Goal: Information Seeking & Learning: Check status

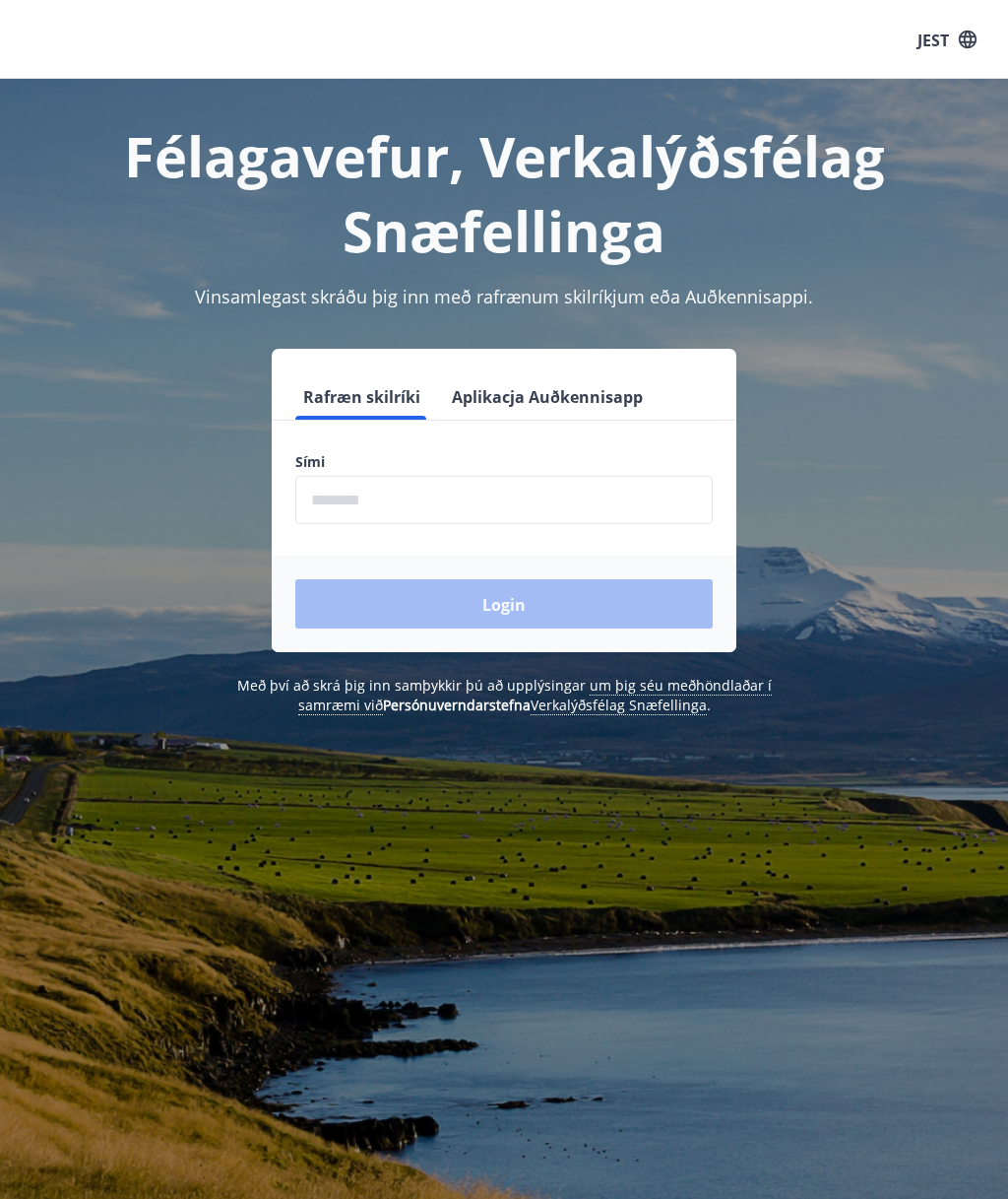
click at [581, 412] on button "Aplikacja Auðkennisapp" at bounding box center [547, 395] width 207 height 47
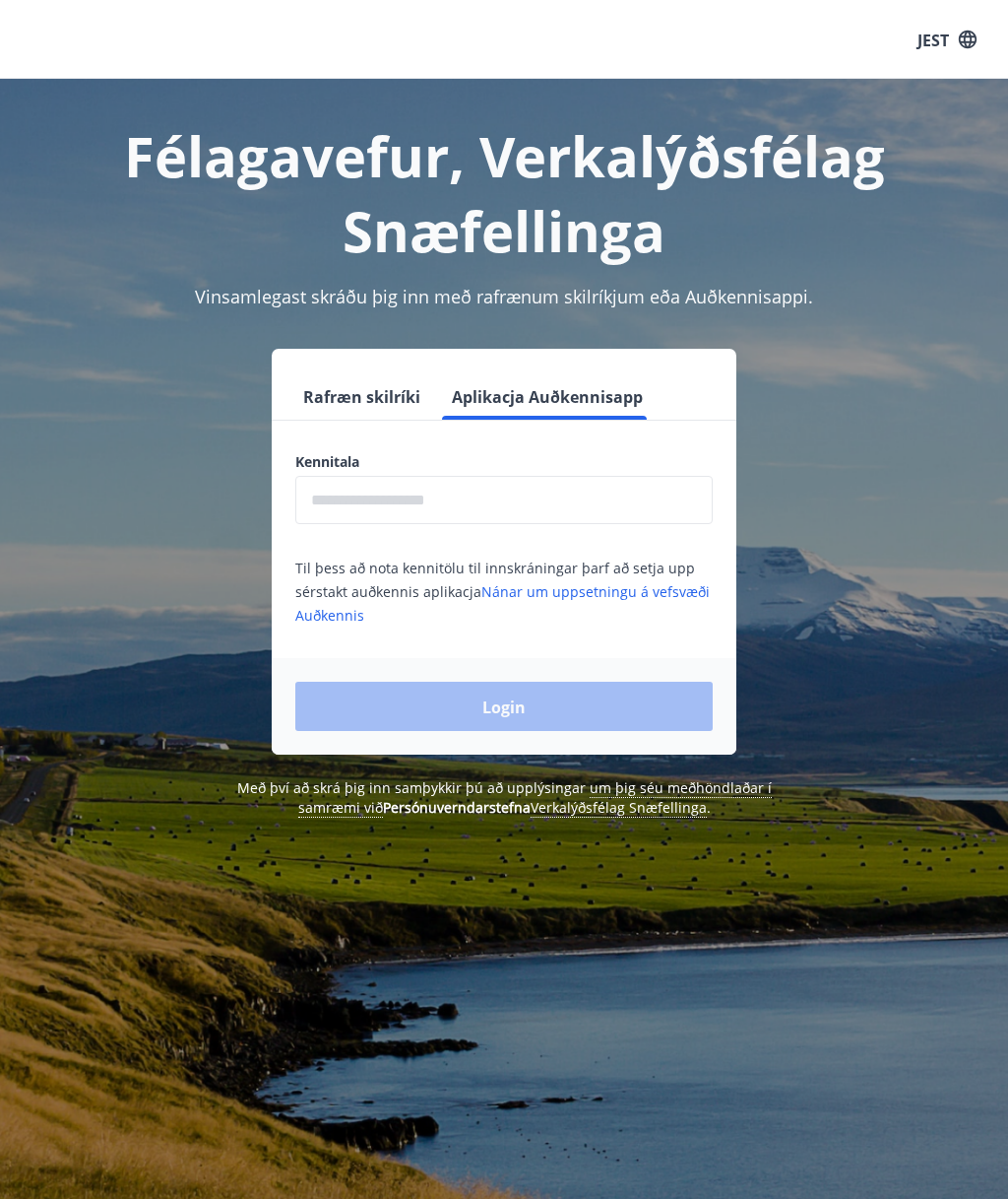
click at [387, 391] on font "Rafræn skilríki" at bounding box center [361, 397] width 117 height 22
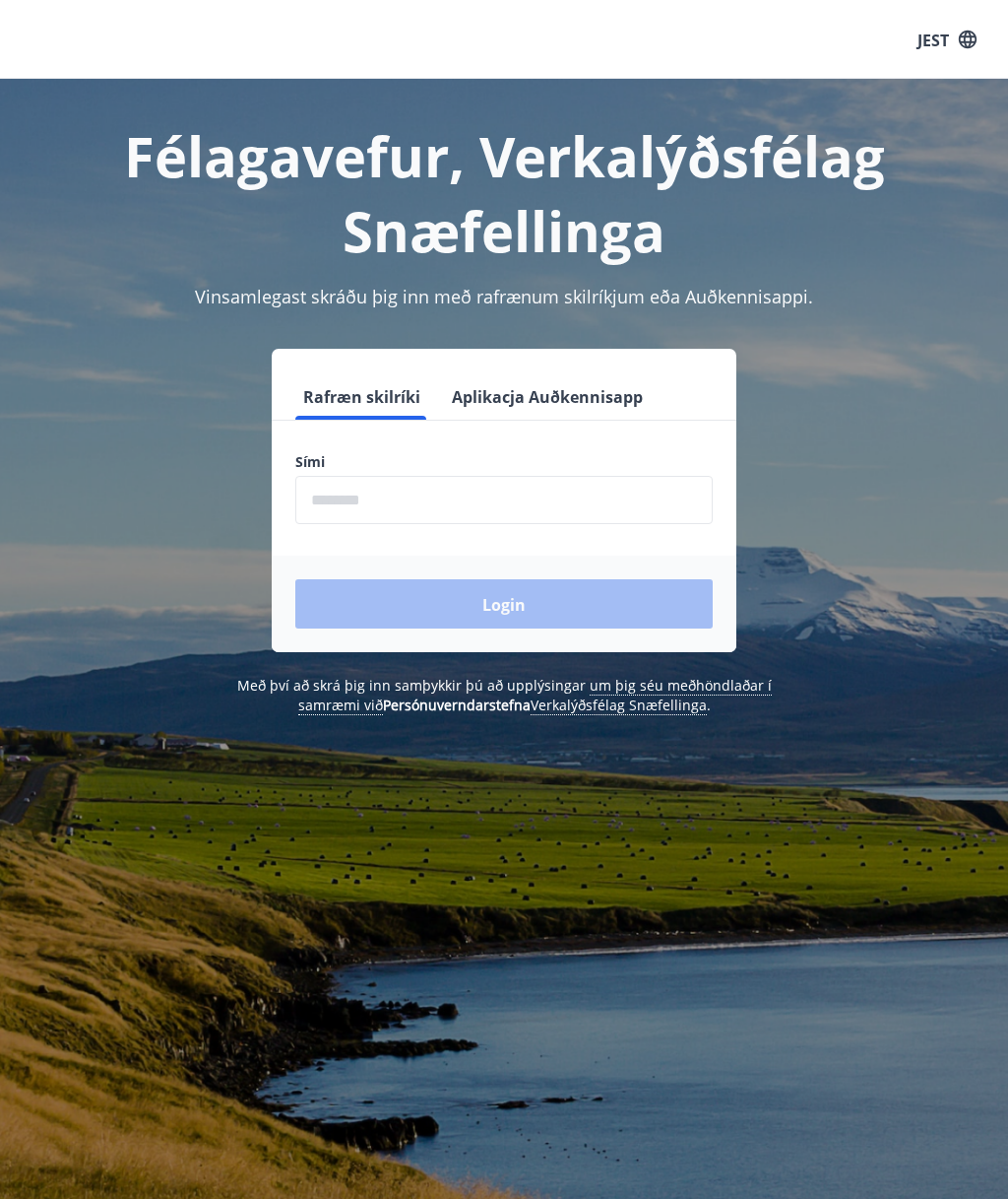
click at [524, 522] on input "phone" at bounding box center [504, 500] width 418 height 48
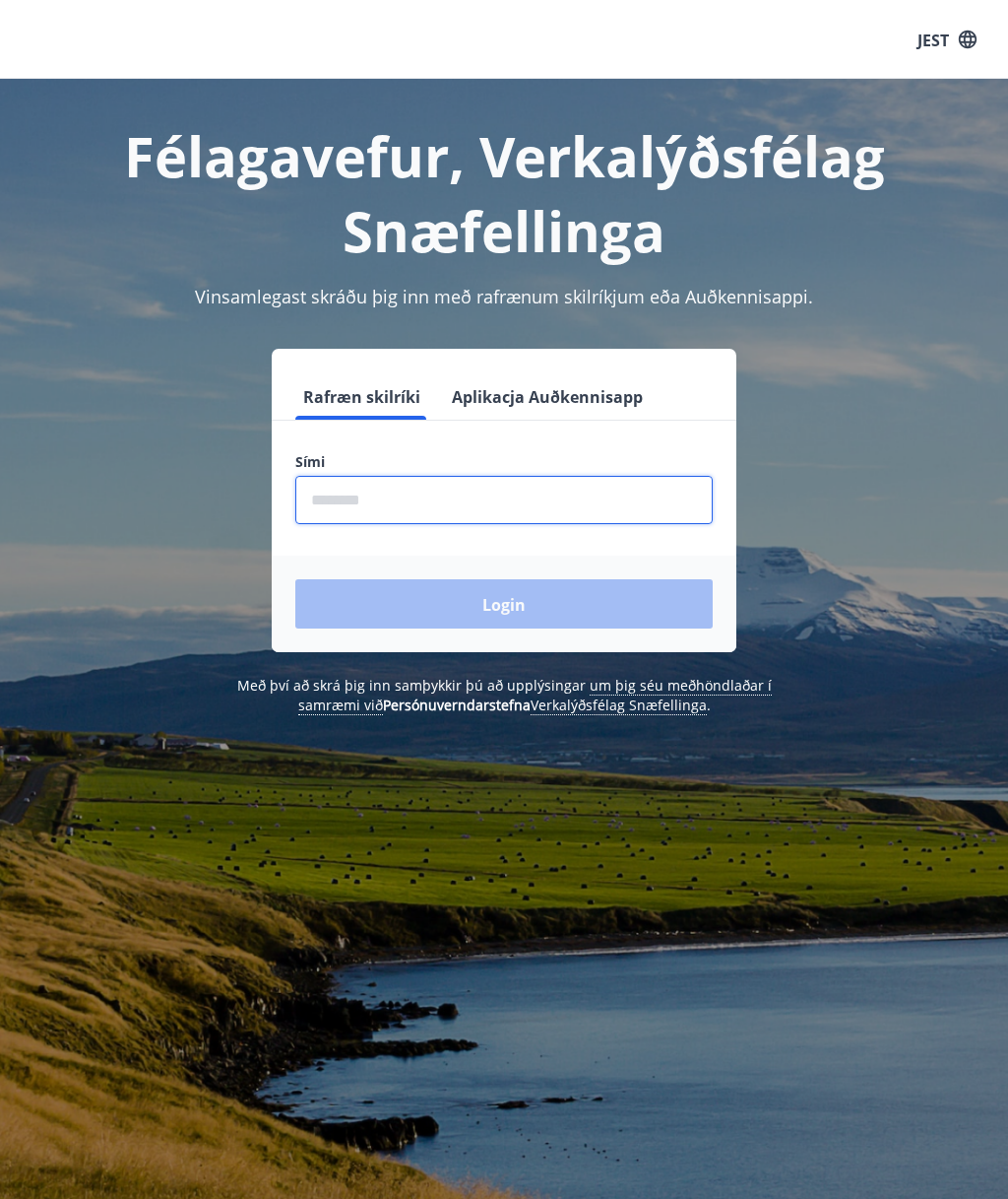
click at [578, 511] on input "phone" at bounding box center [504, 500] width 418 height 48
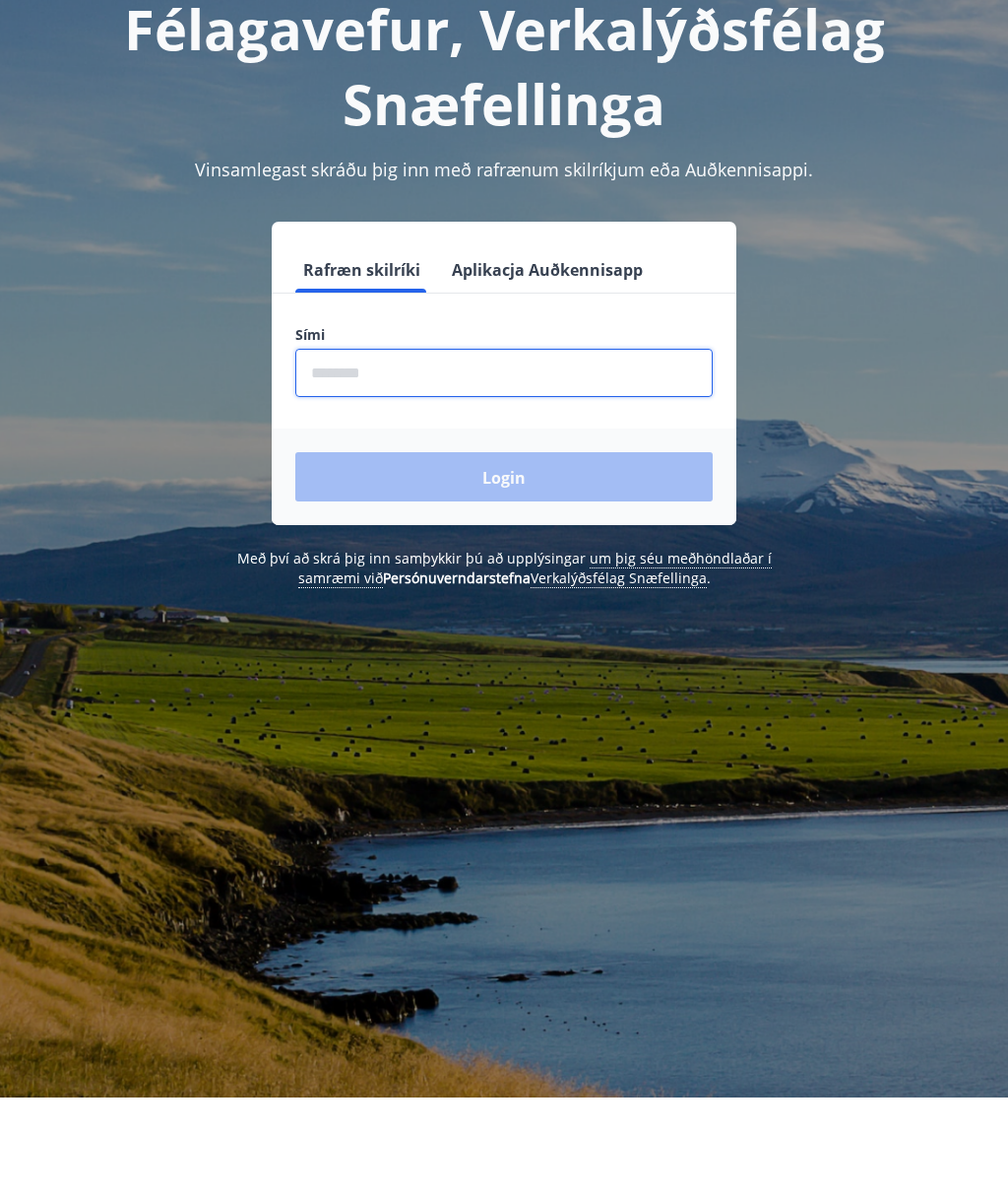
scroll to position [31, 0]
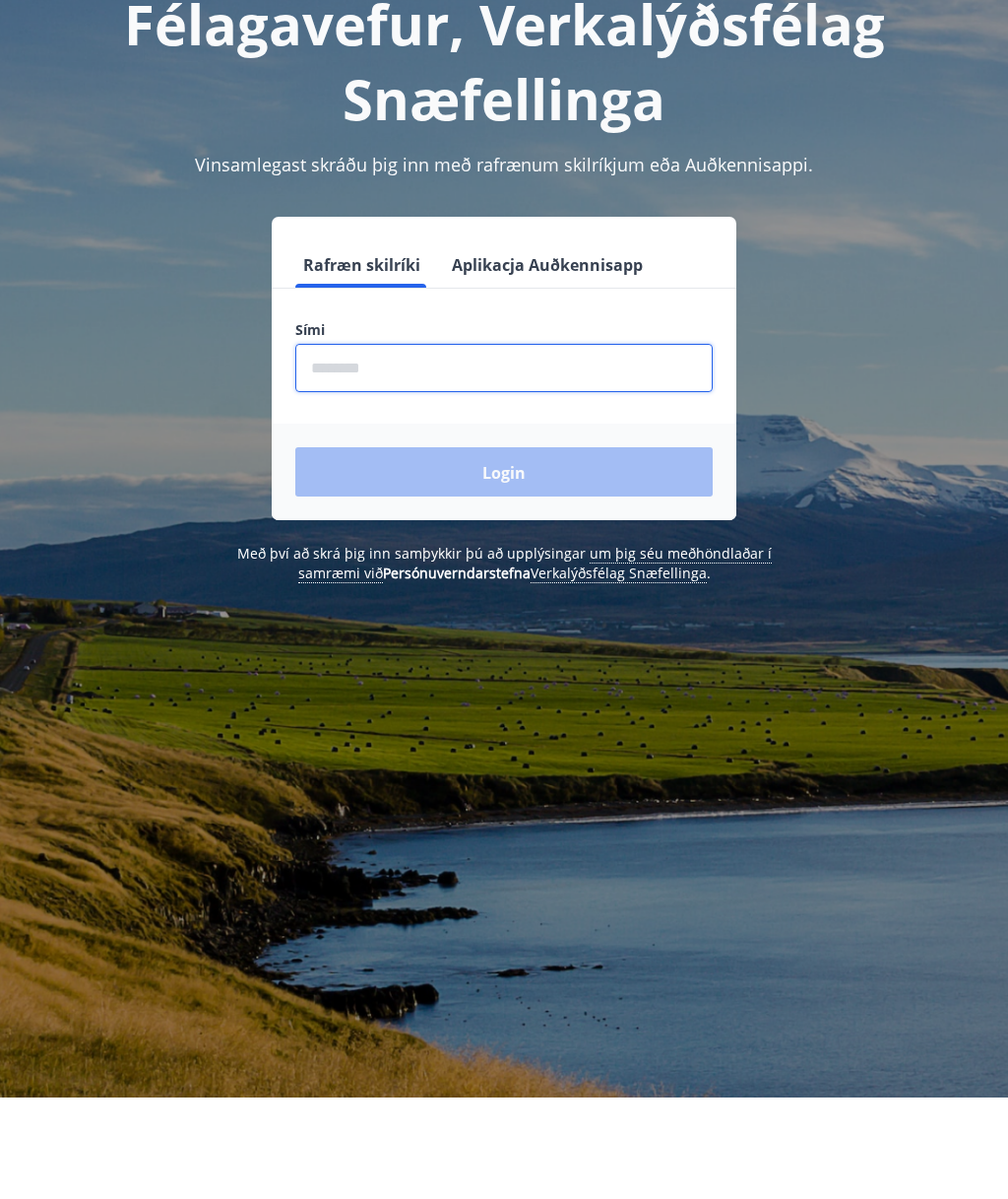
click at [572, 445] on input "phone" at bounding box center [504, 469] width 418 height 48
click at [592, 445] on input "phone" at bounding box center [504, 469] width 418 height 48
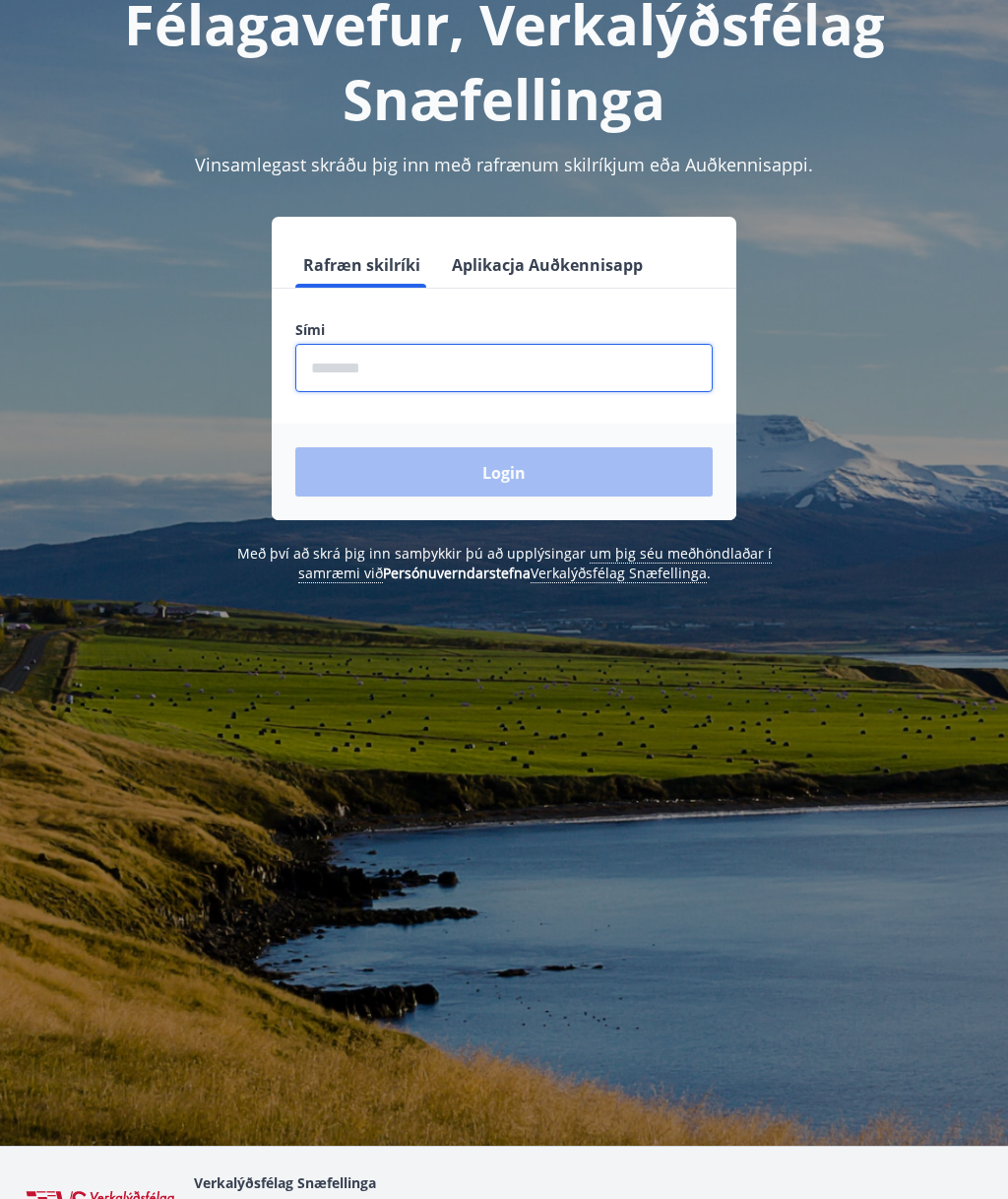
type input "*"
type input "********"
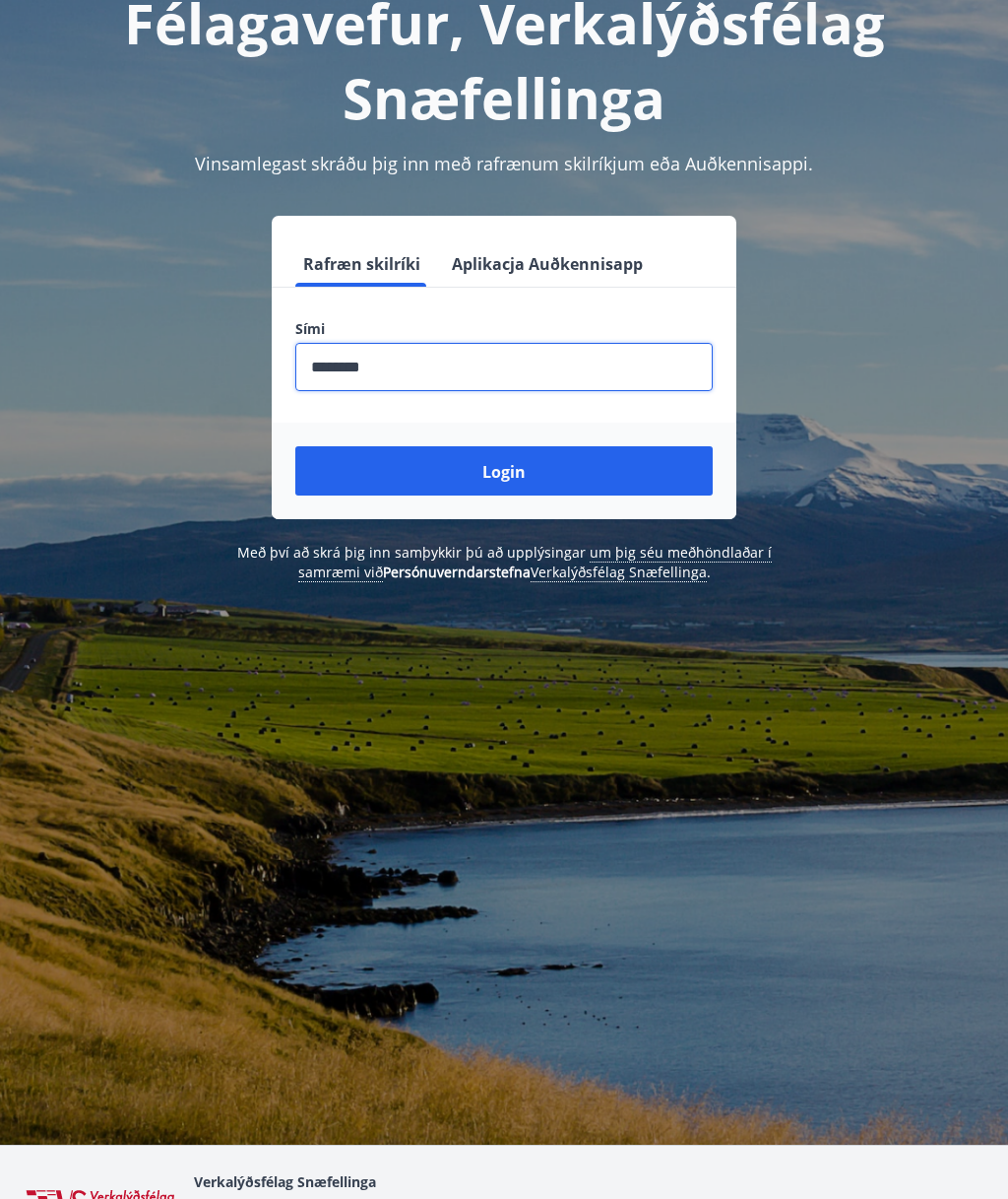
click at [628, 476] on button "Login" at bounding box center [504, 471] width 418 height 49
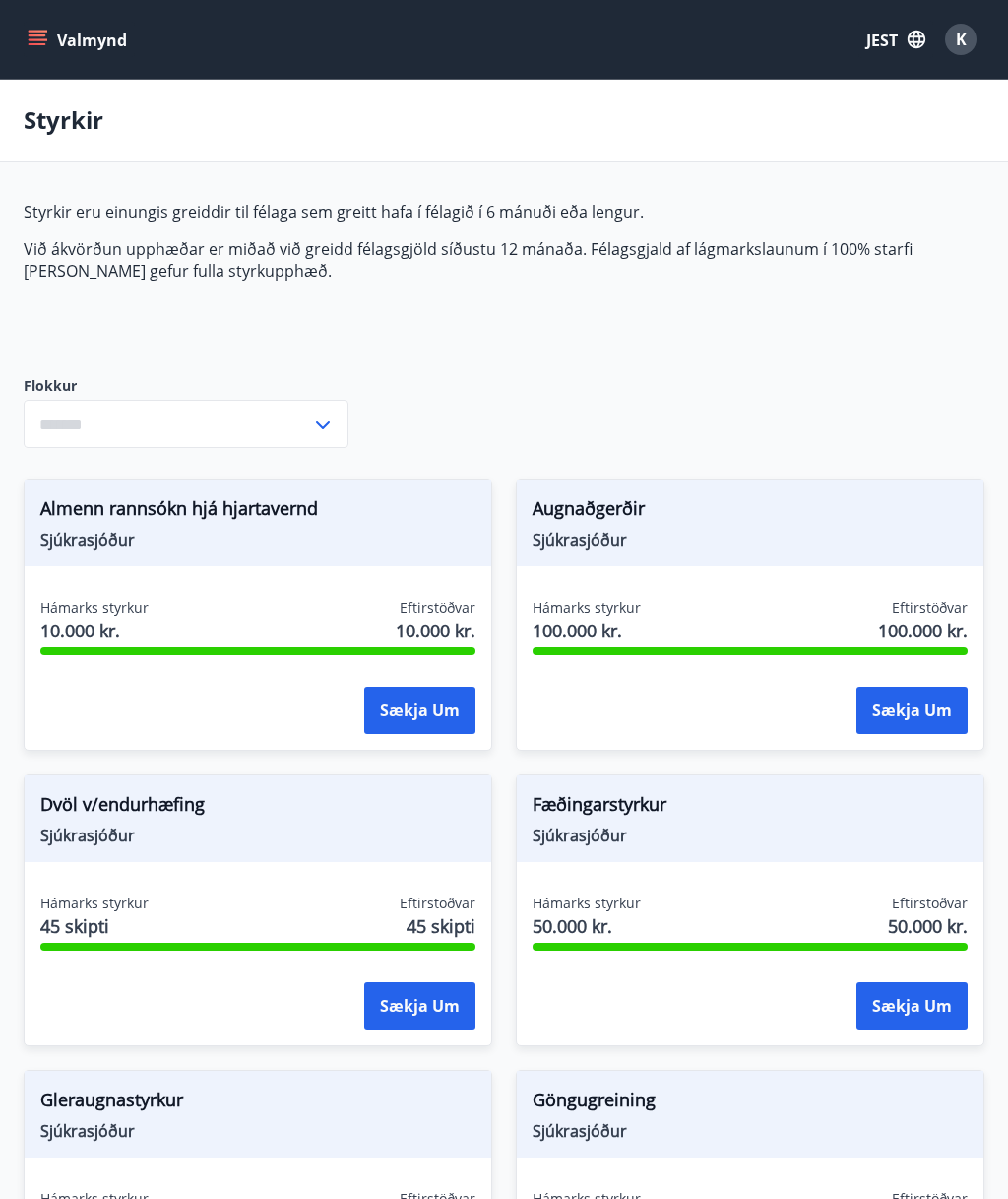
type input "***"
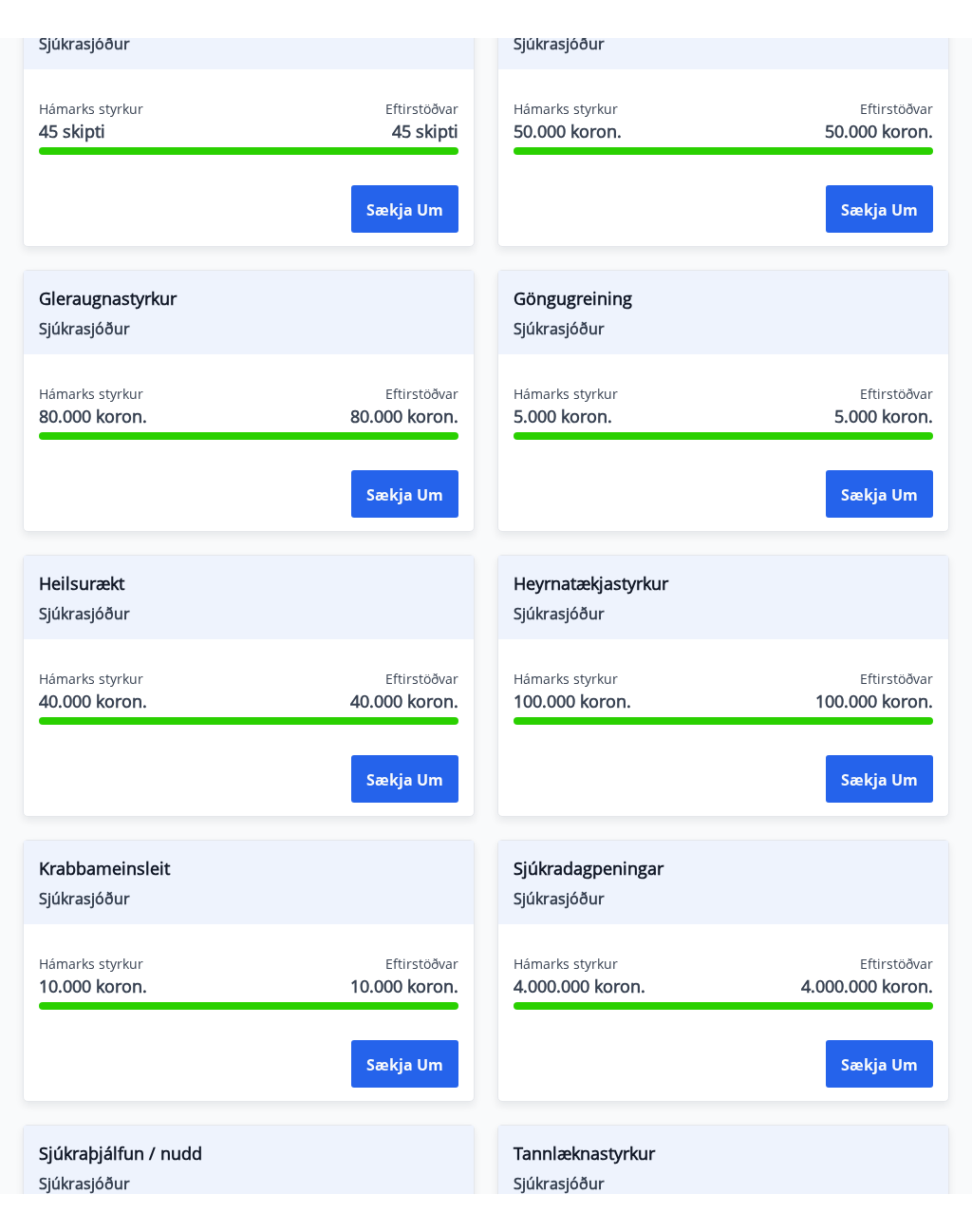
scroll to position [1669, 0]
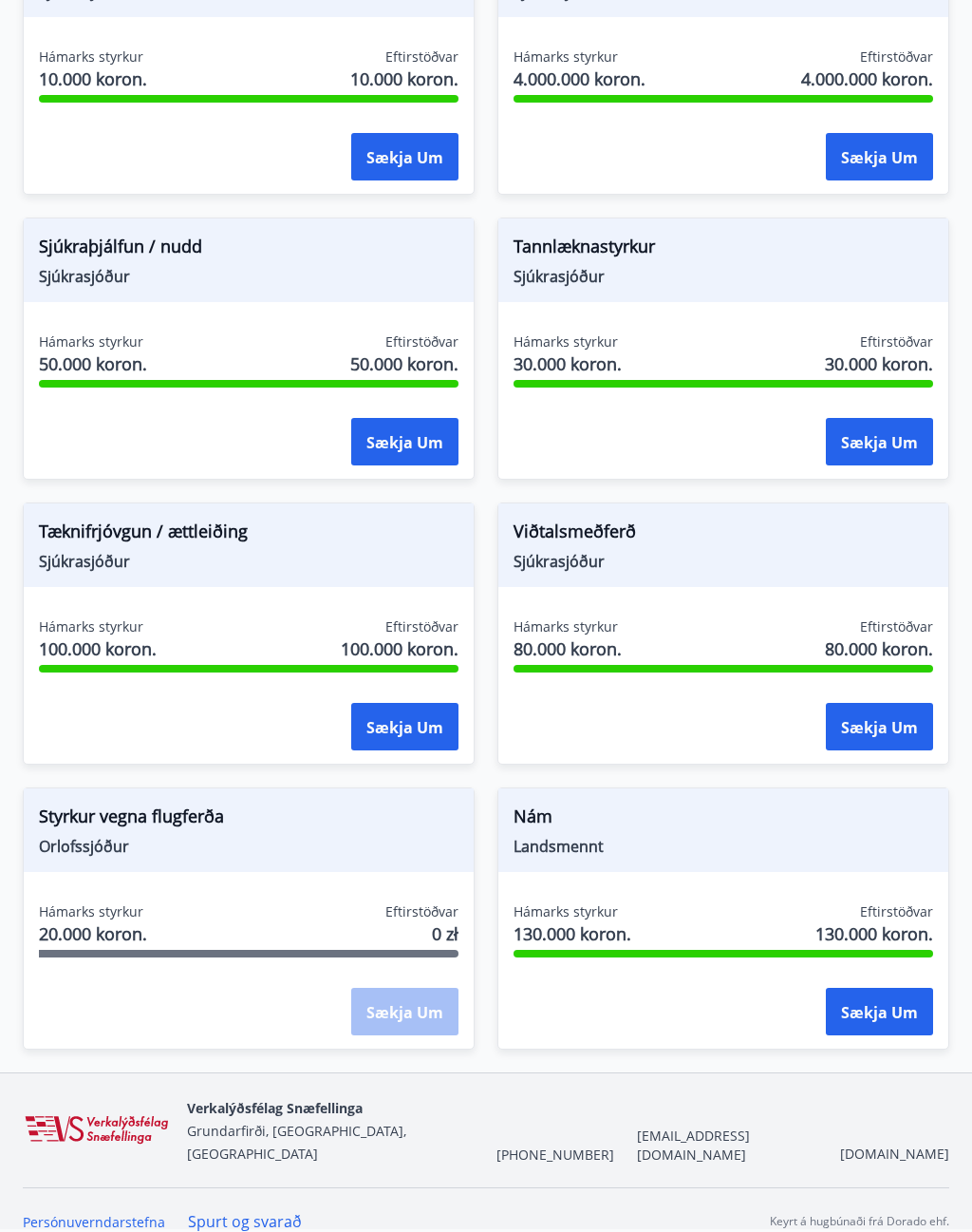
click at [572, 904] on font "Hámarks styrkur" at bounding box center [566, 912] width 104 height 18
click at [373, 914] on div "Hámarks styrkur 20.000 koron. Eftirstöðvar 0 zł" at bounding box center [248, 926] width 419 height 47
click at [396, 852] on span "Orlofssjóður" at bounding box center [248, 847] width 419 height 21
click at [256, 861] on div "Styrkur vegna flugferða Orlofssjóður" at bounding box center [249, 830] width 450 height 84
click at [164, 836] on span "Orlofssjóður" at bounding box center [248, 847] width 419 height 21
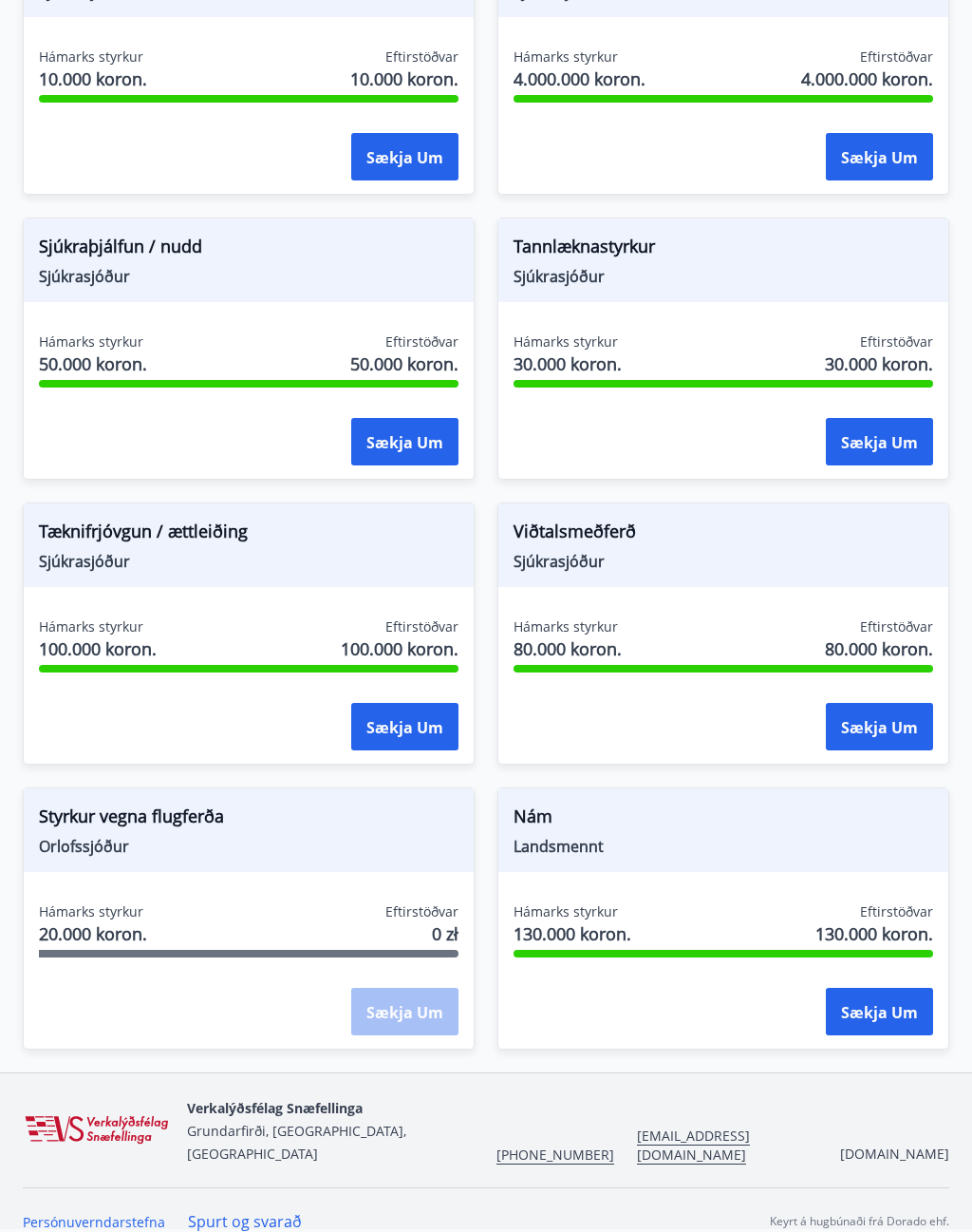
click at [446, 907] on font "Eftirstöðvar" at bounding box center [422, 912] width 73 height 18
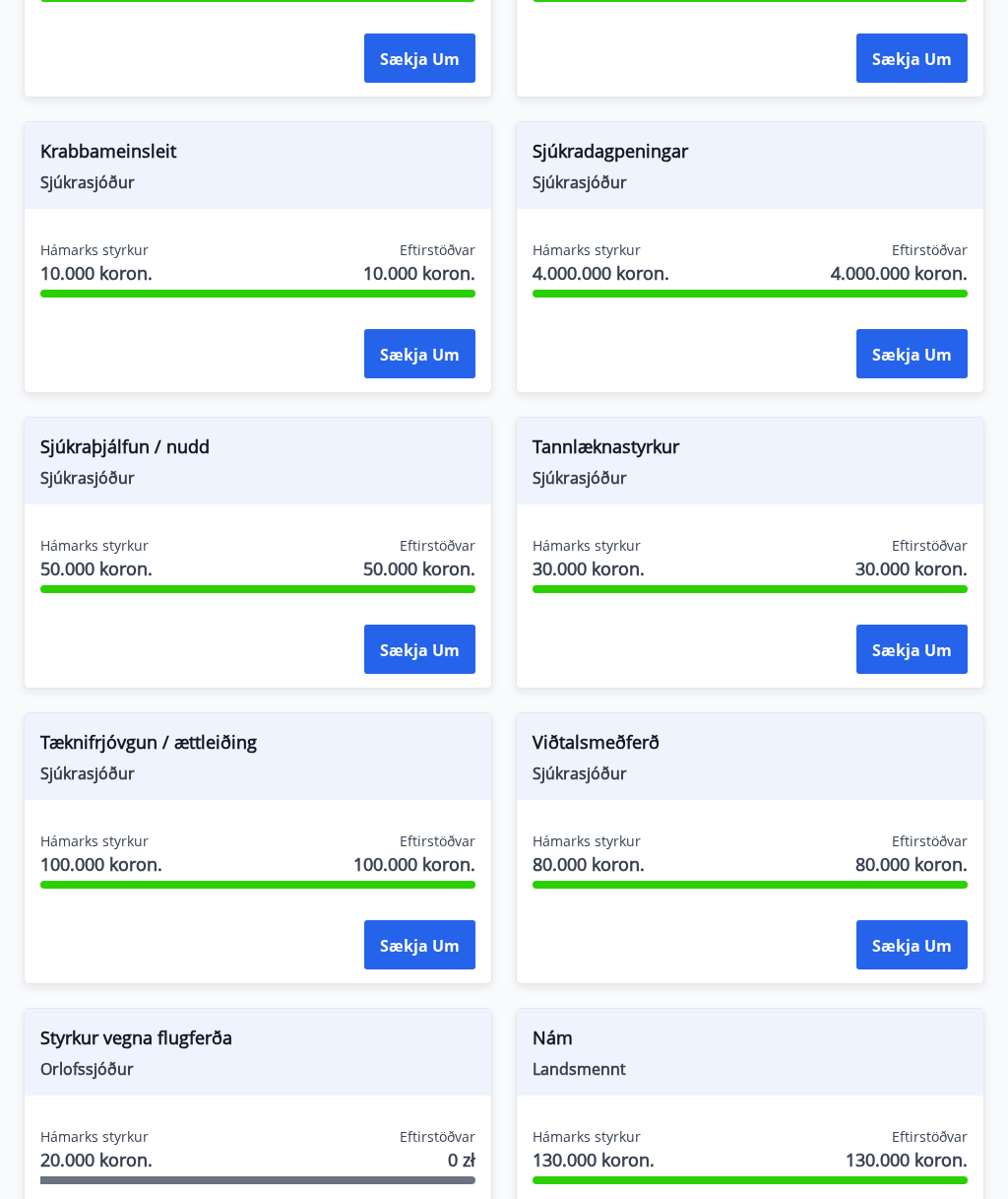
scroll to position [1809, 0]
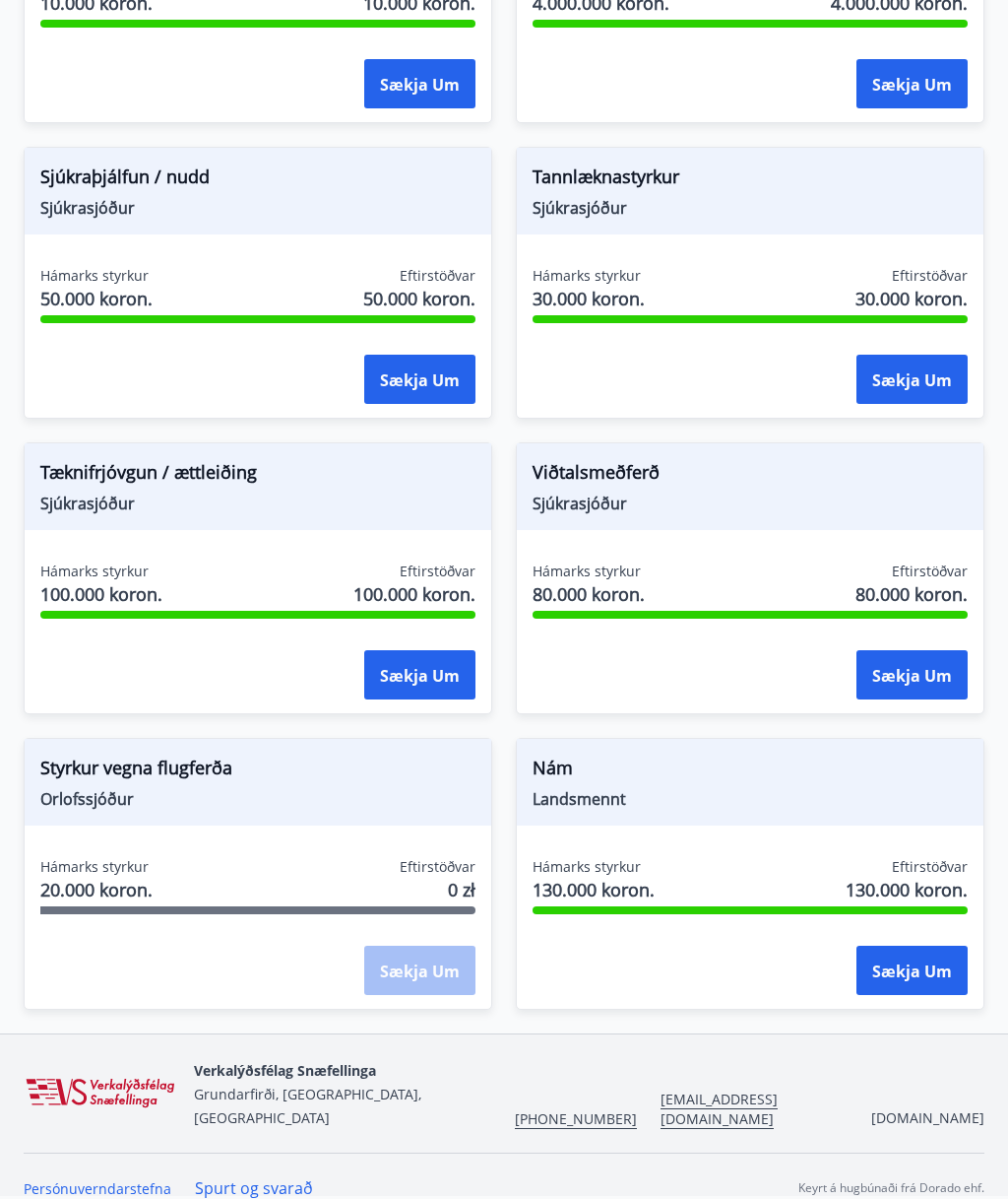
click at [317, 838] on div "Styrkur vegna flugferða Orlofssjóður Hámarks styrkur 20.000 koron. Eftirstöðvar…" at bounding box center [258, 874] width 469 height 272
click at [349, 803] on span "Orlofssjóður" at bounding box center [257, 799] width 435 height 22
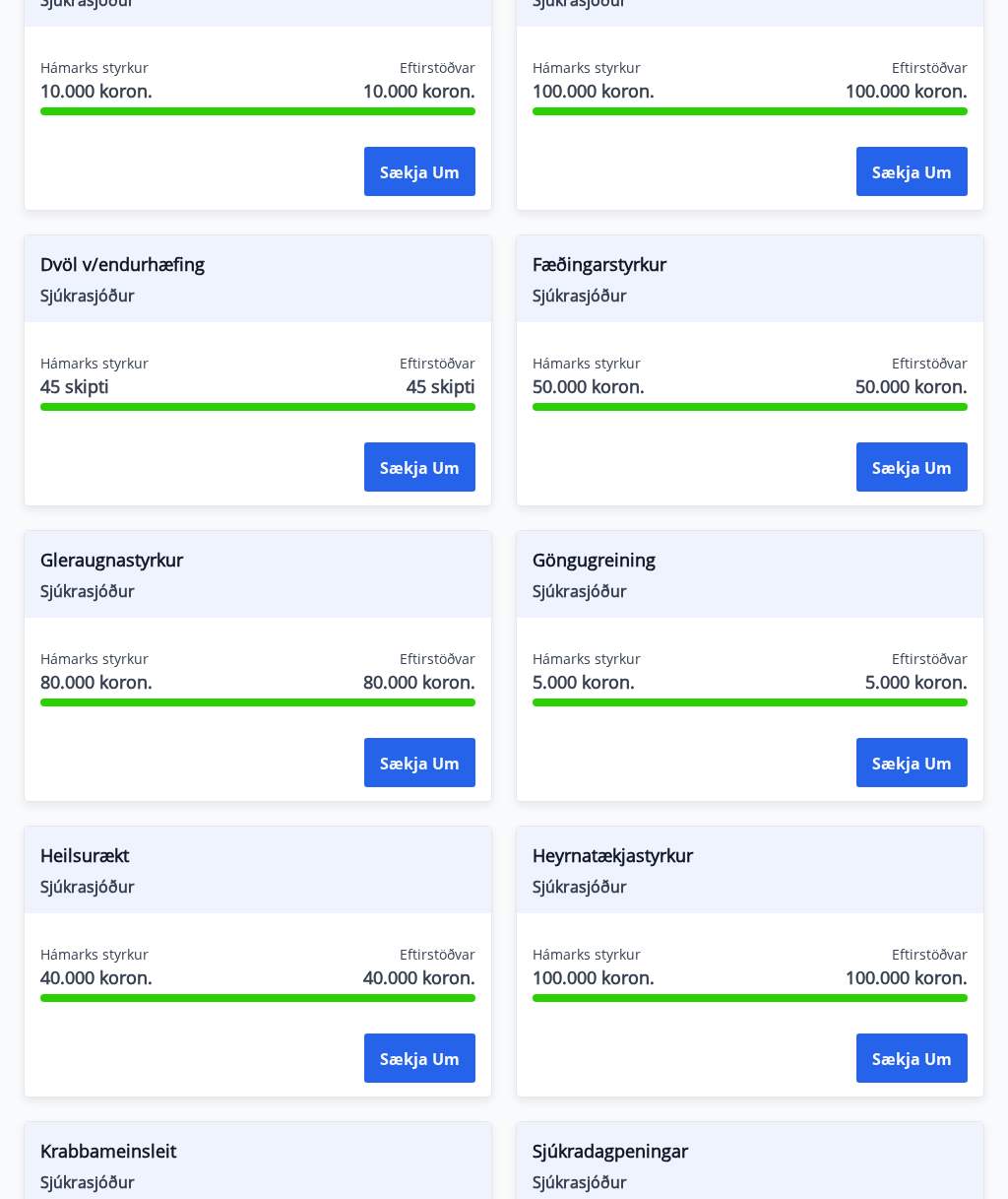
scroll to position [0, 0]
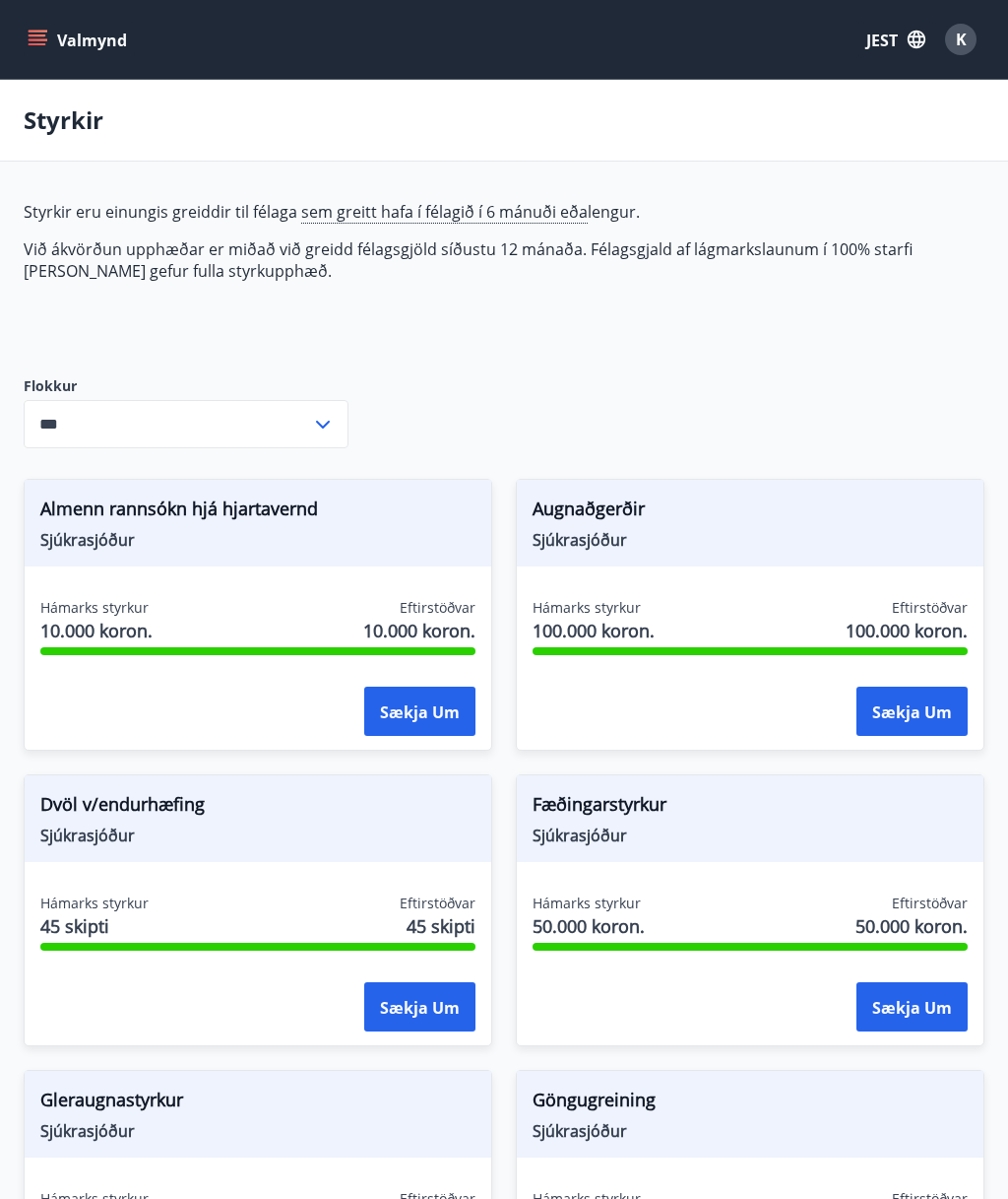
click at [916, 35] on icon "button" at bounding box center [917, 40] width 22 height 22
click at [683, 134] on font "angielski" at bounding box center [659, 126] width 58 height 19
click at [972, 36] on div "K" at bounding box center [961, 40] width 32 height 32
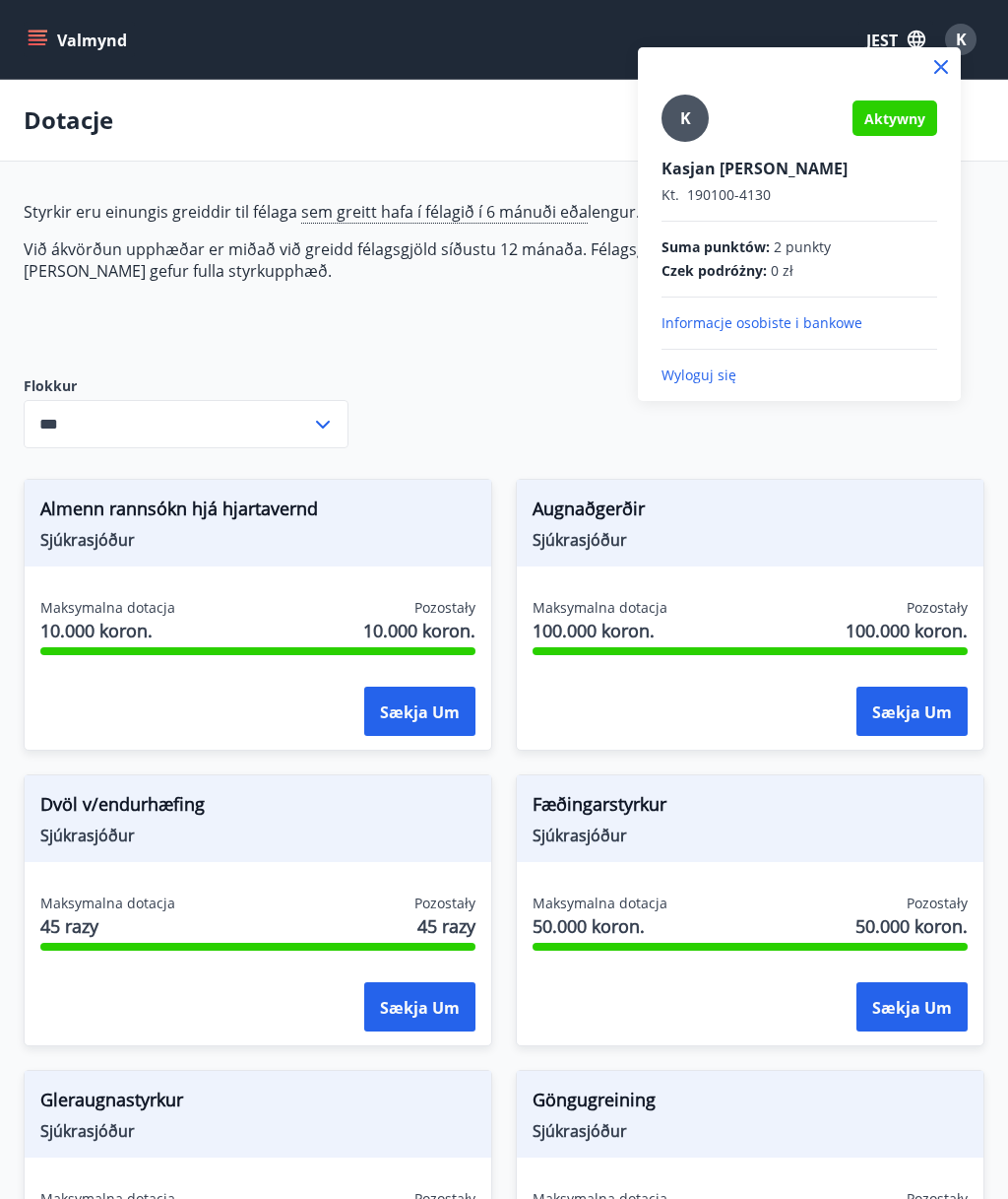
click at [49, 55] on div at bounding box center [504, 599] width 1008 height 1199
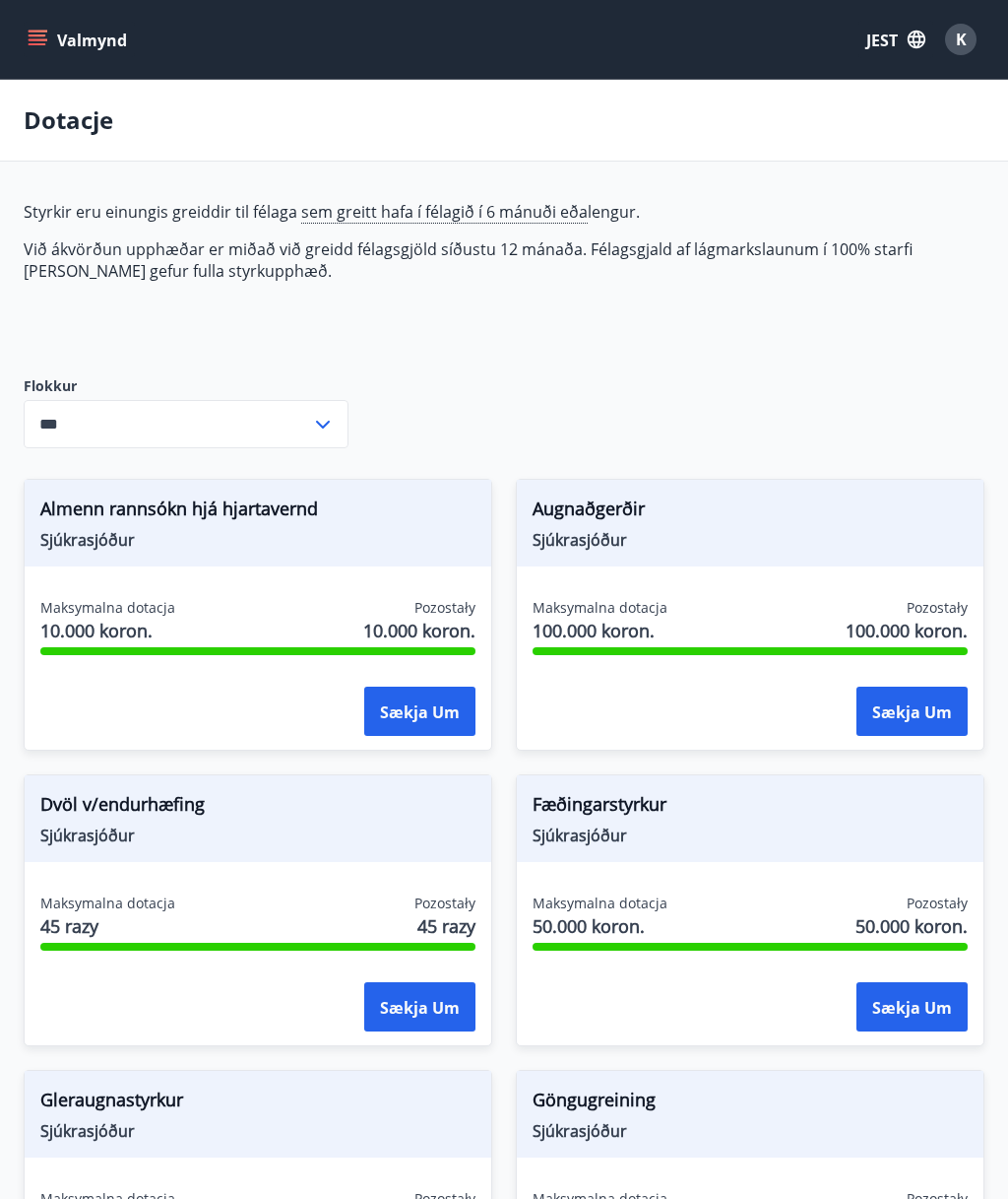
click at [50, 55] on button "Valmynd" at bounding box center [79, 39] width 111 height 35
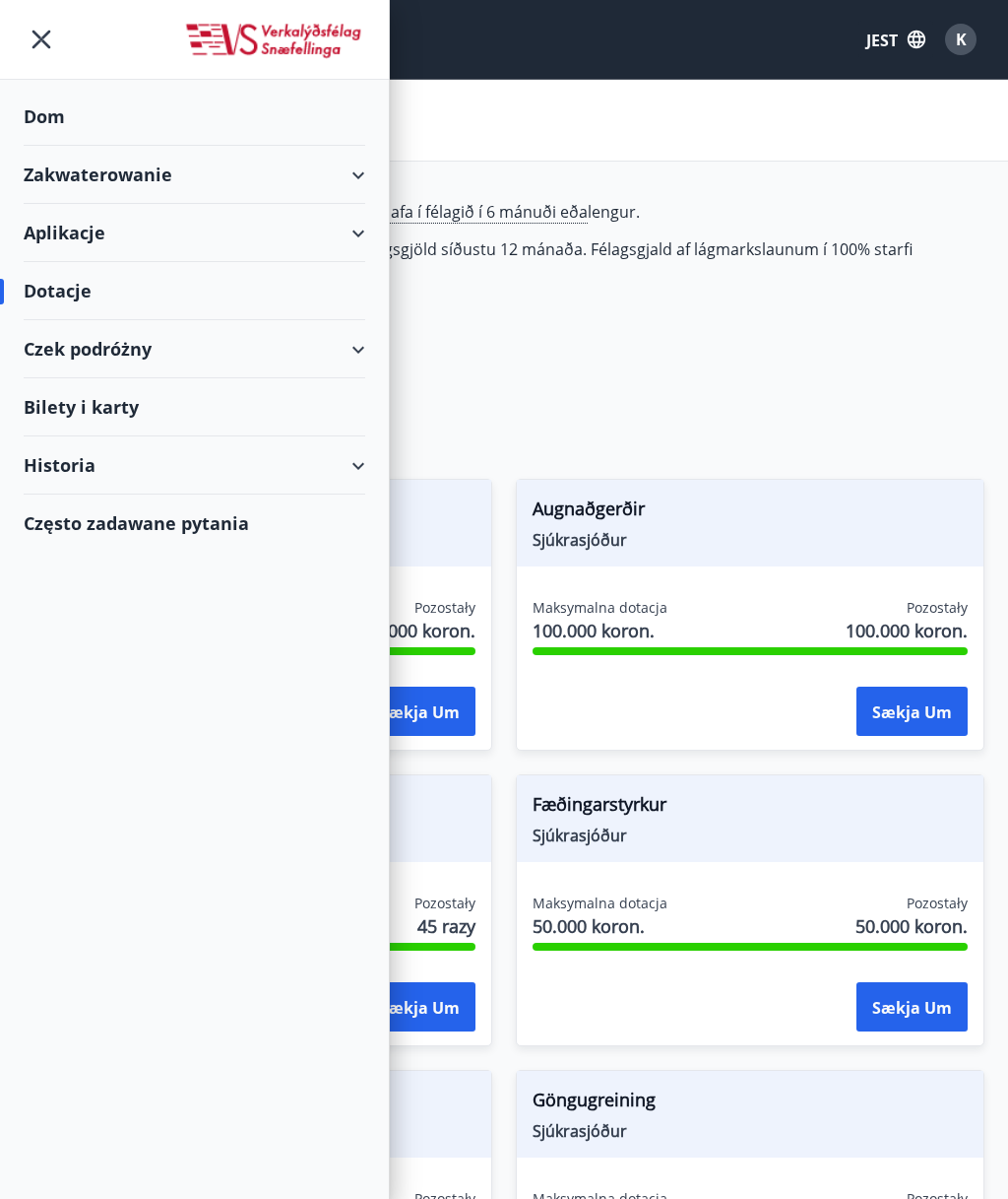
click at [351, 229] on div "Aplikacje" at bounding box center [195, 233] width 342 height 58
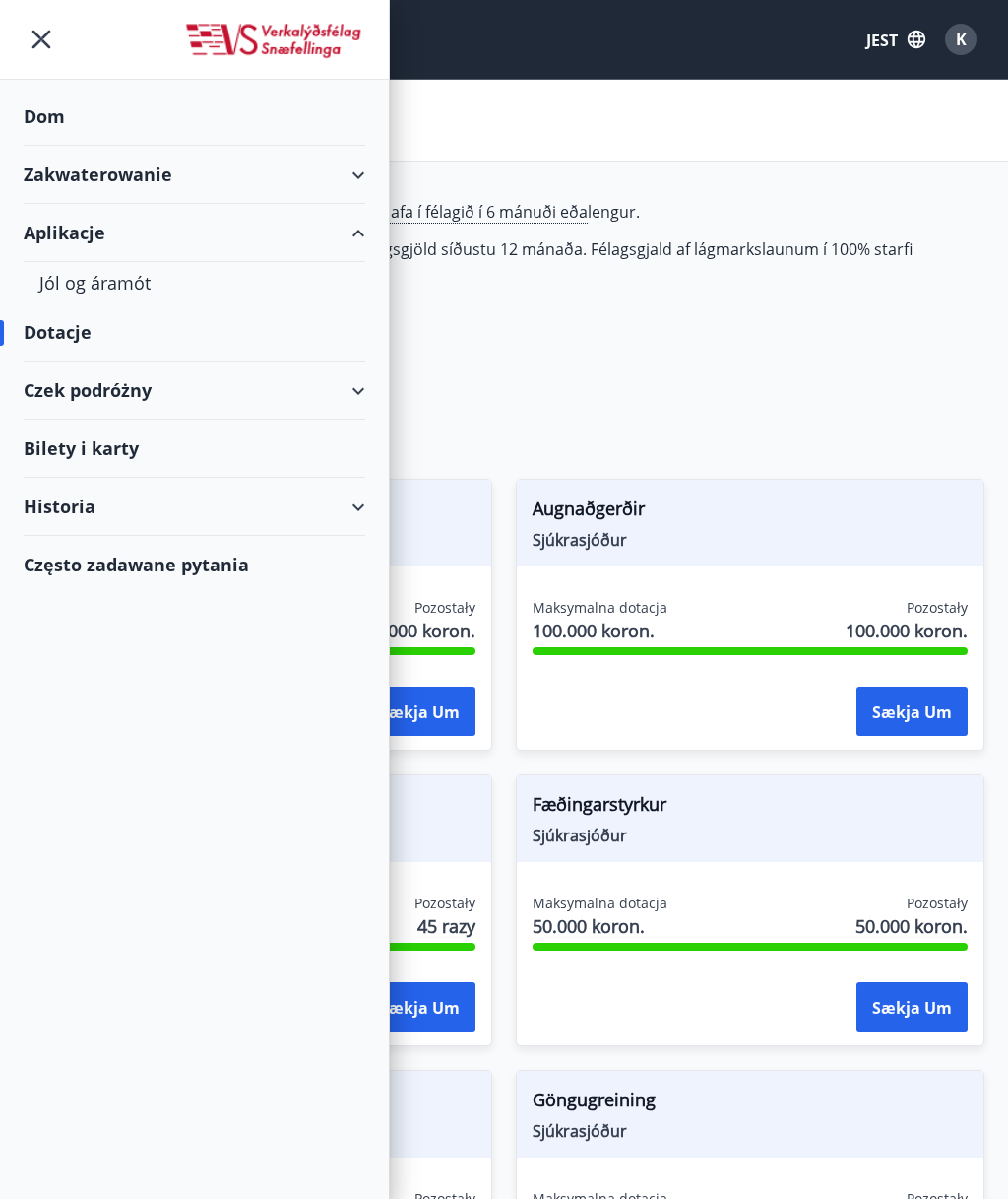
click at [353, 190] on div "Zakwaterowanie" at bounding box center [195, 175] width 342 height 58
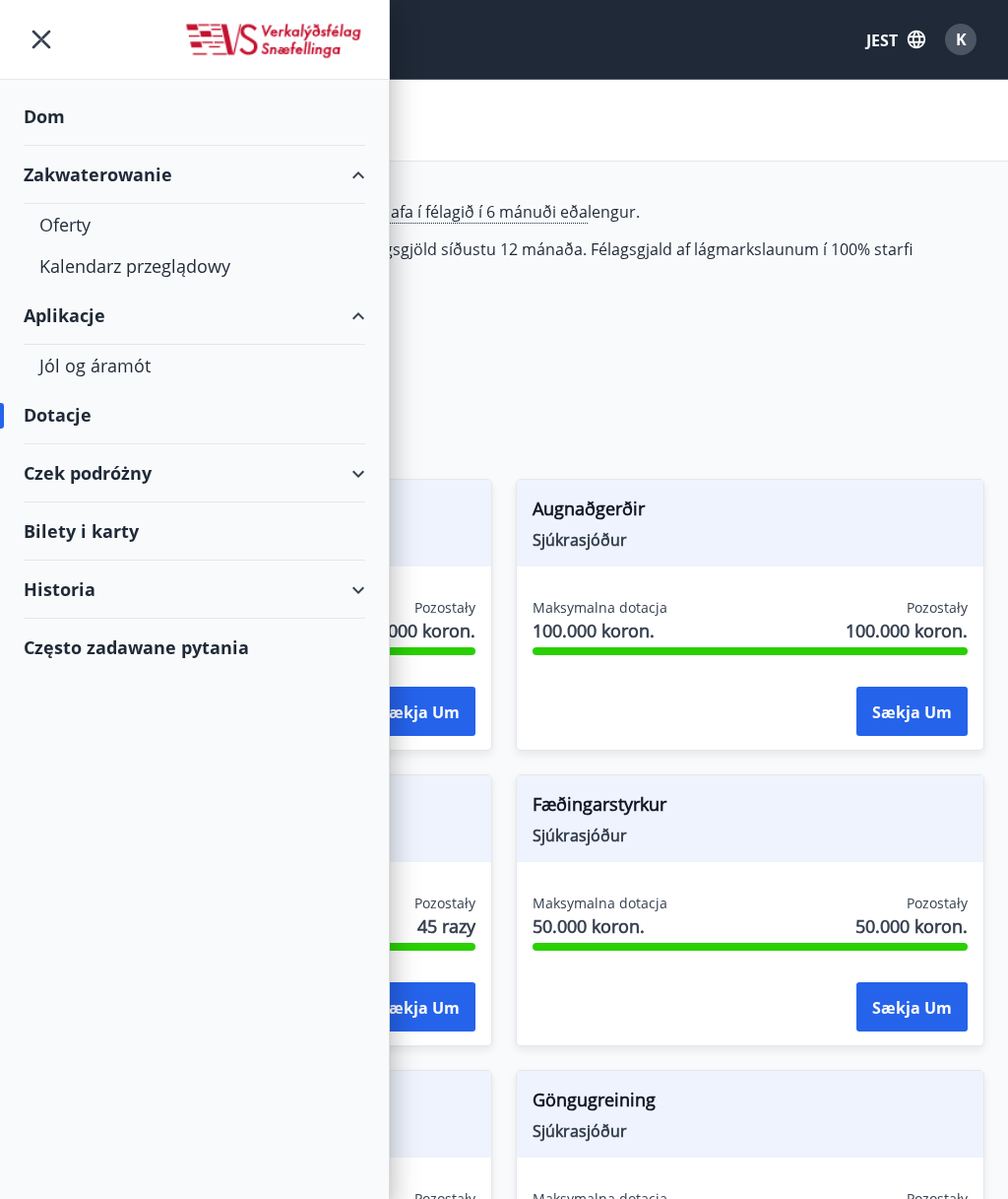
click at [345, 415] on div "Dotacje" at bounding box center [195, 415] width 342 height 58
click at [348, 586] on div "Historia" at bounding box center [195, 589] width 342 height 58
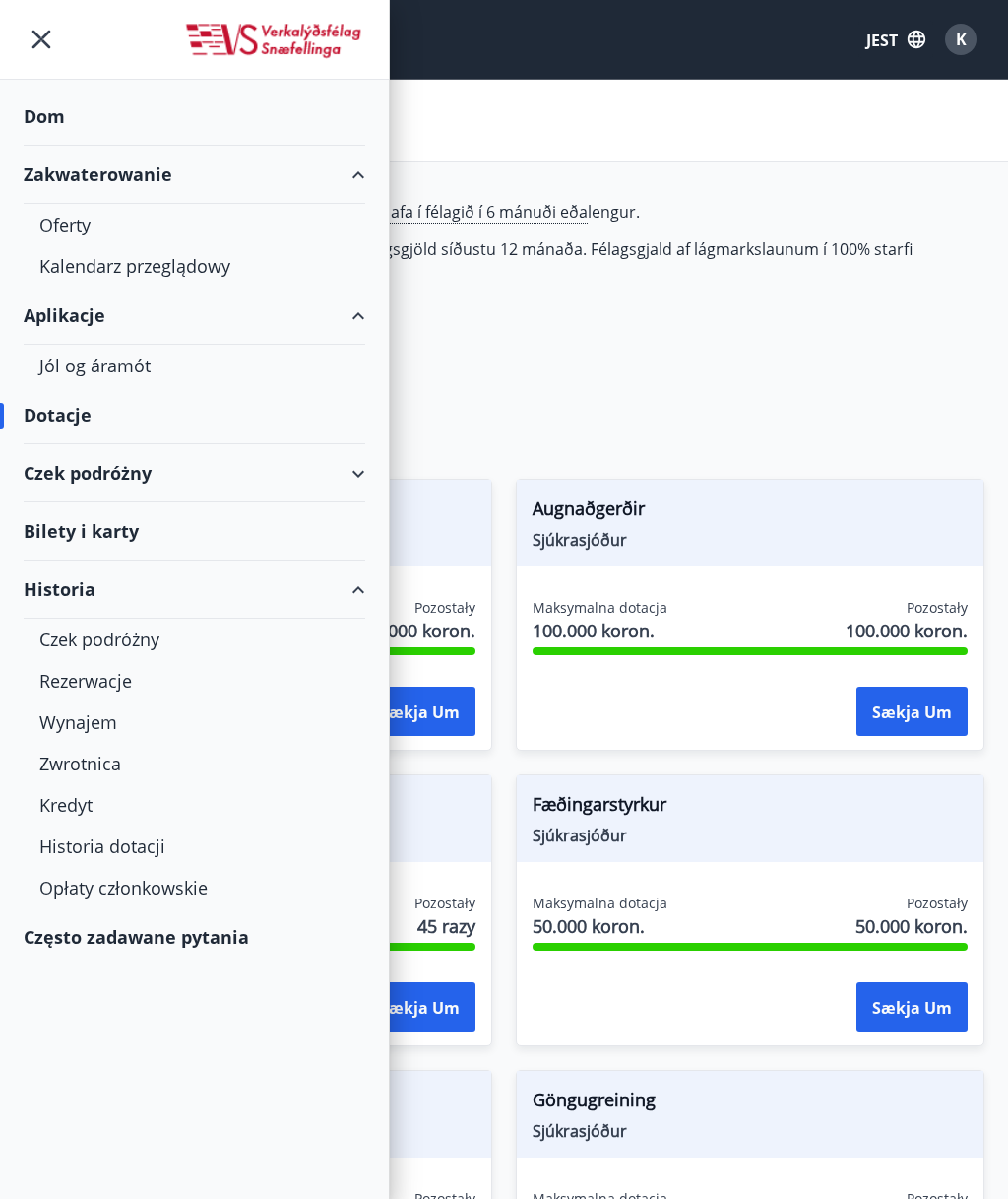
click at [103, 761] on font "Zwrotnica" at bounding box center [80, 763] width 82 height 24
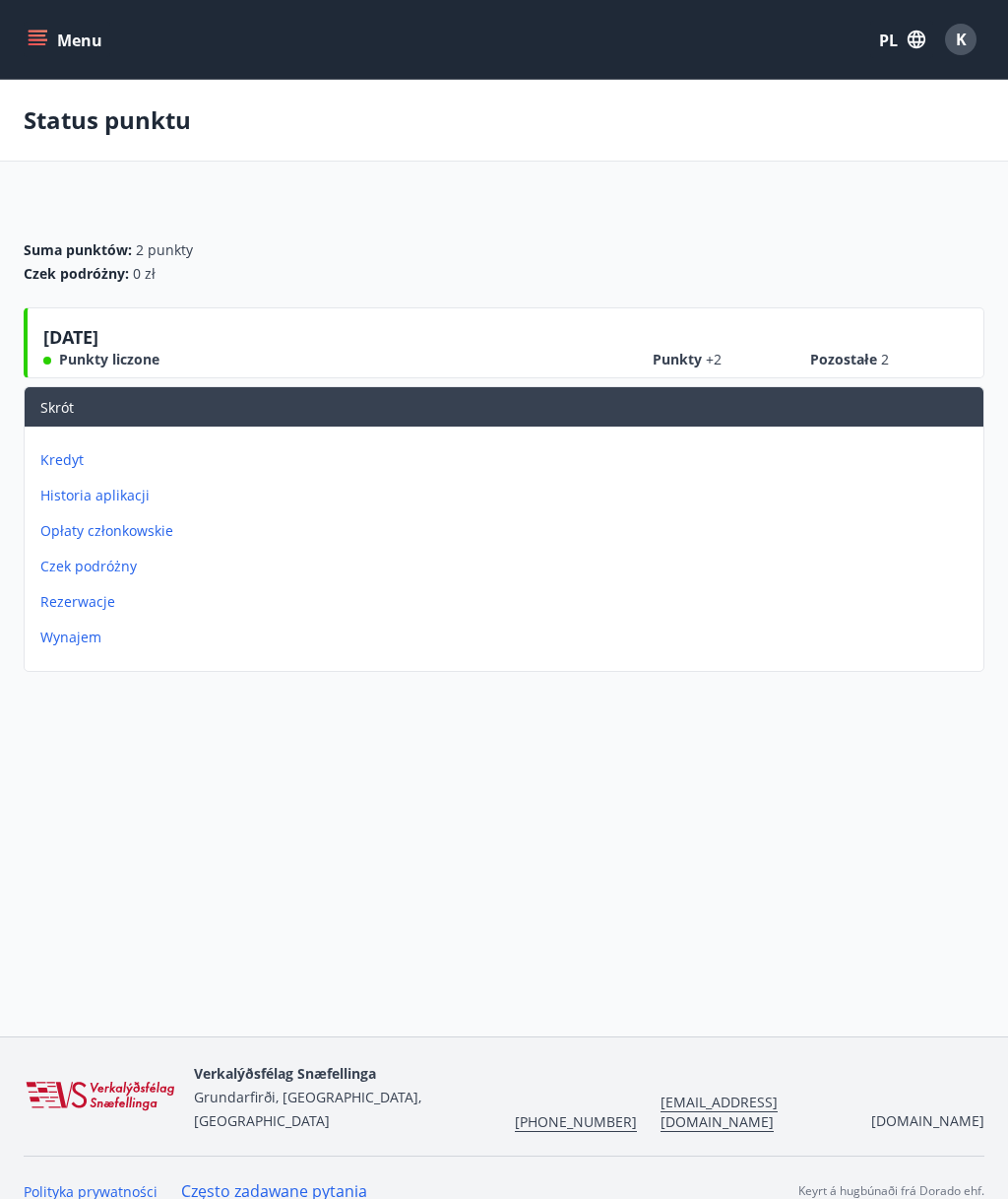
click at [47, 47] on button "Menu" at bounding box center [67, 39] width 87 height 35
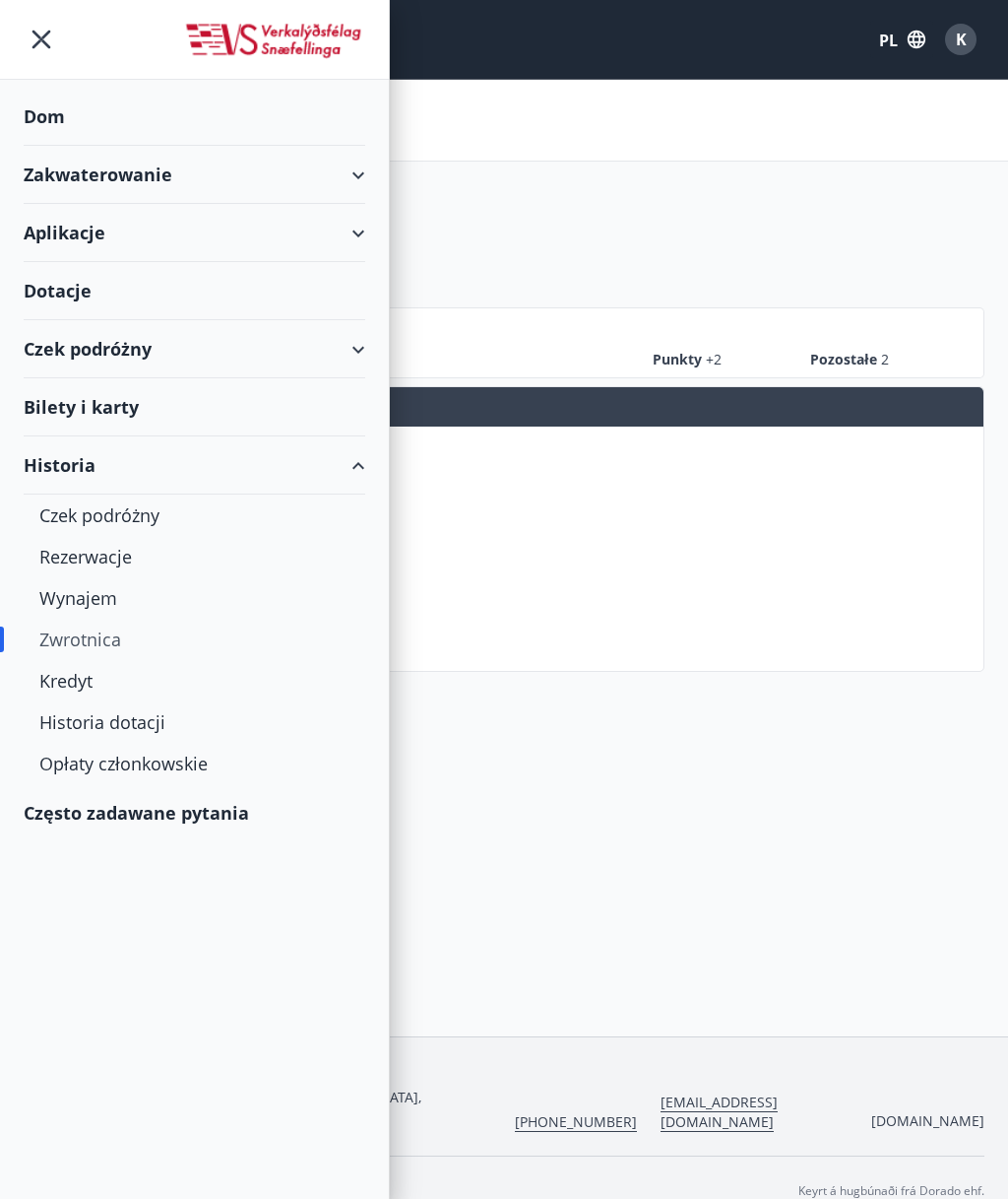
click at [349, 241] on div "Aplikacje" at bounding box center [195, 233] width 342 height 58
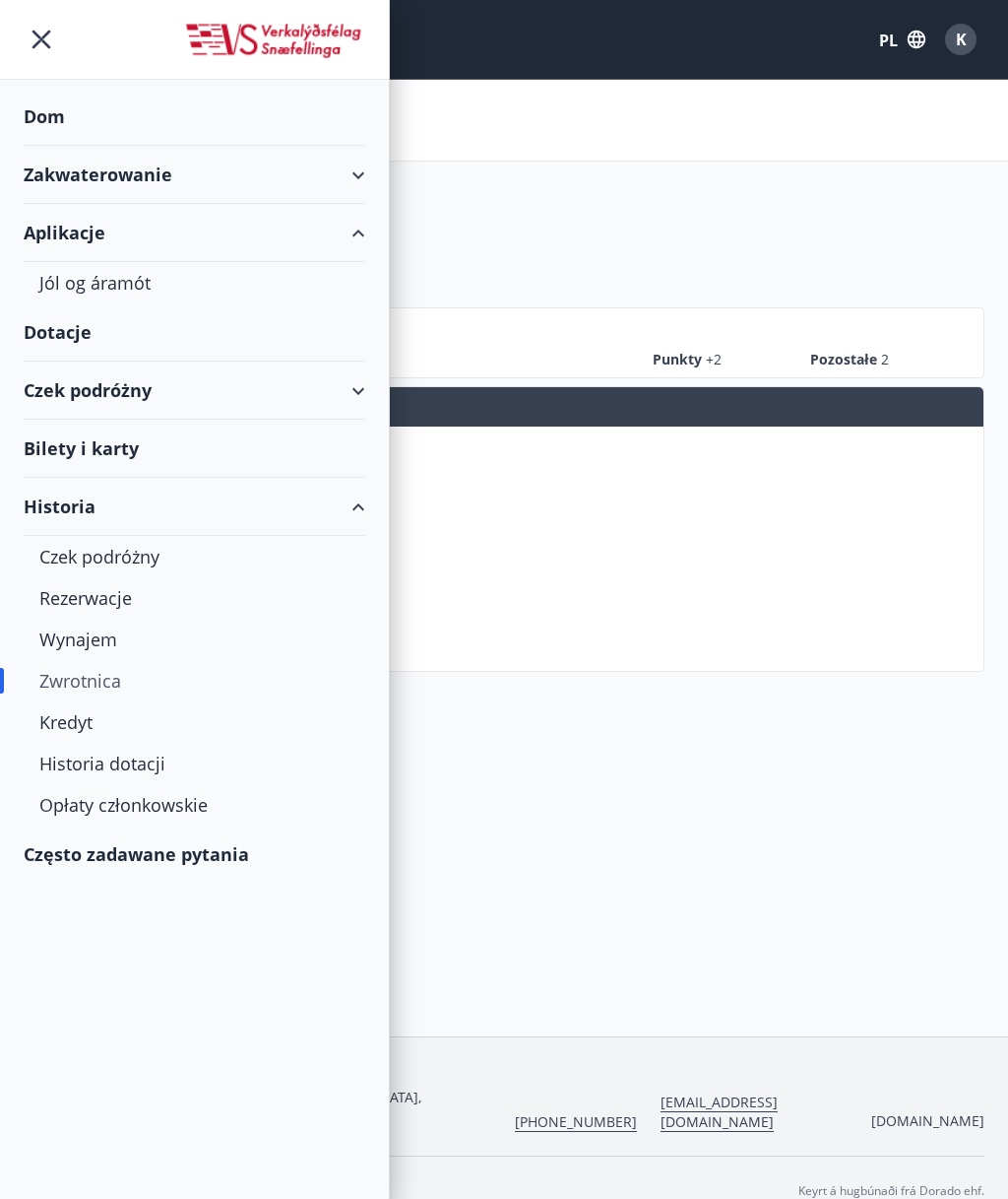
click at [116, 278] on div "Jól og áramót" at bounding box center [194, 282] width 310 height 41
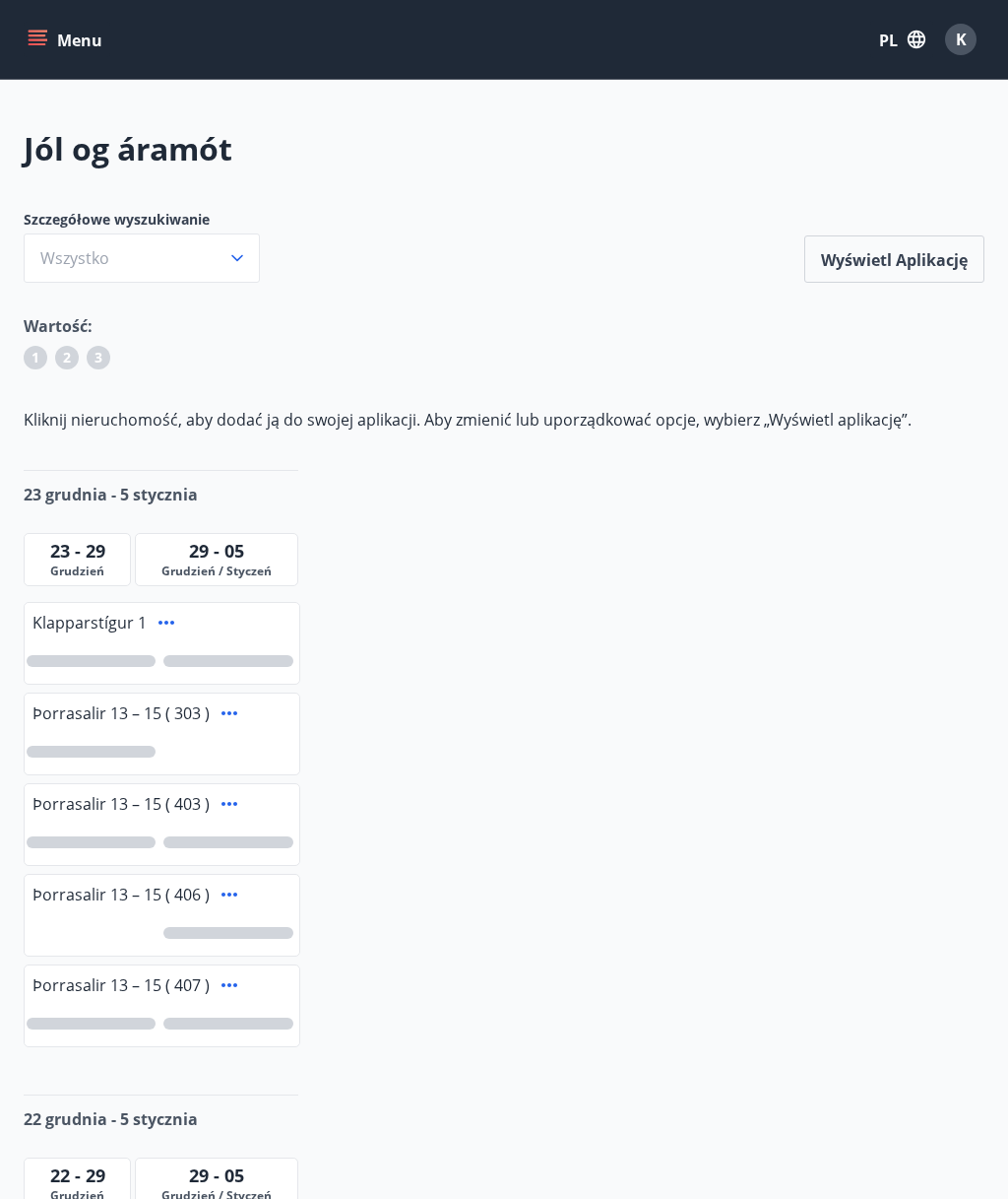
click at [52, 48] on button "Menu" at bounding box center [67, 39] width 87 height 35
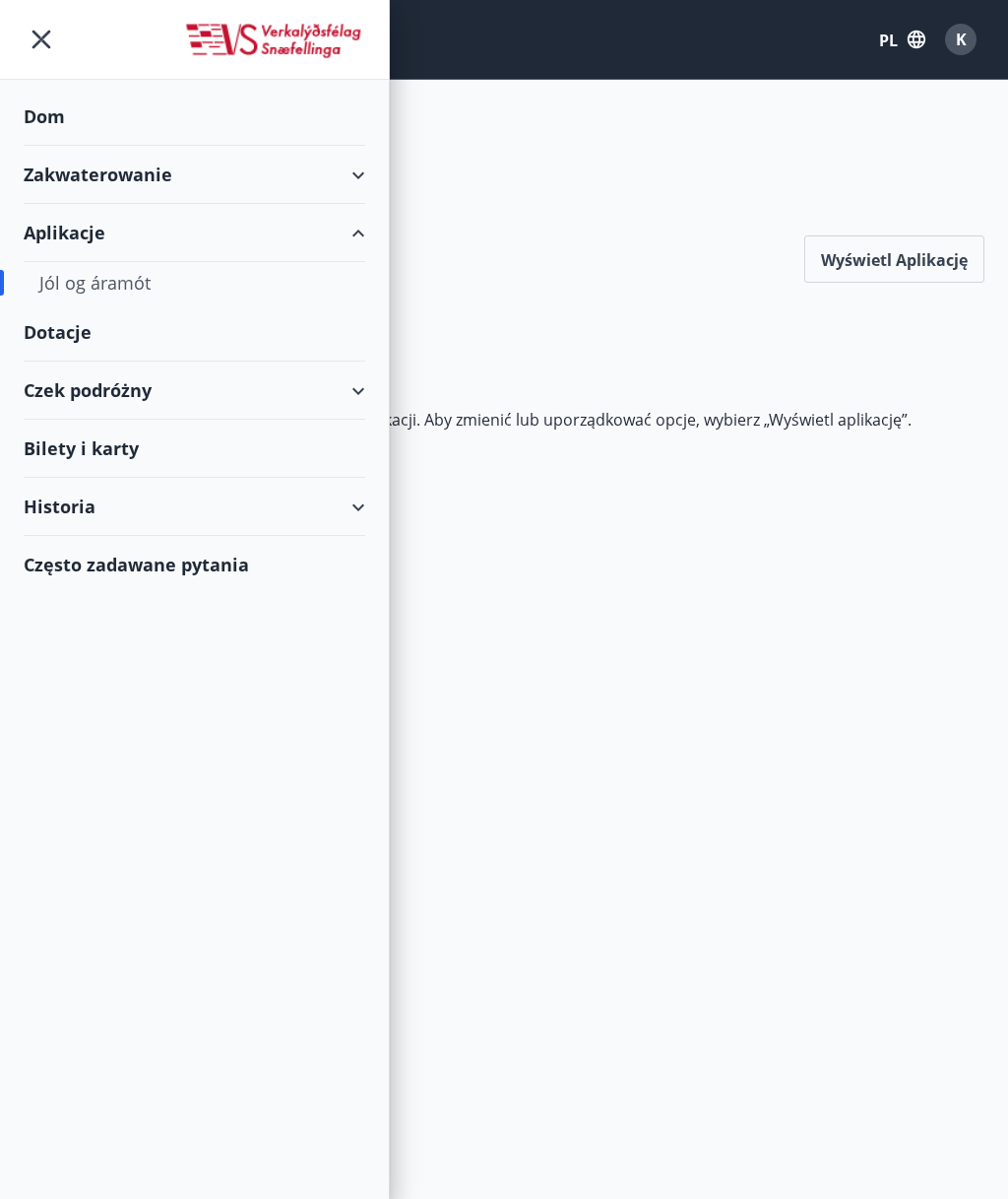
click at [54, 115] on font "Dom" at bounding box center [44, 116] width 41 height 24
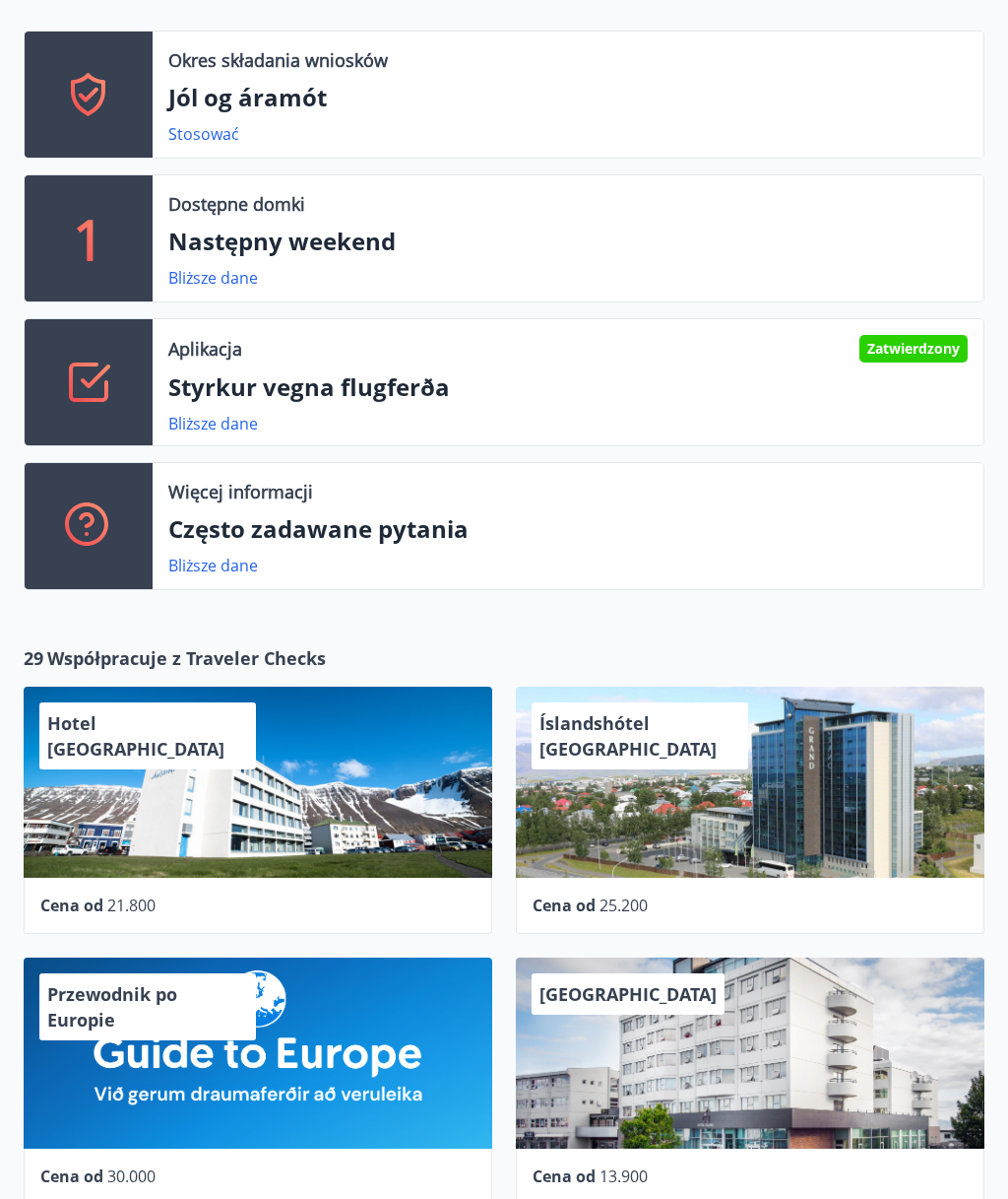
scroll to position [357, 0]
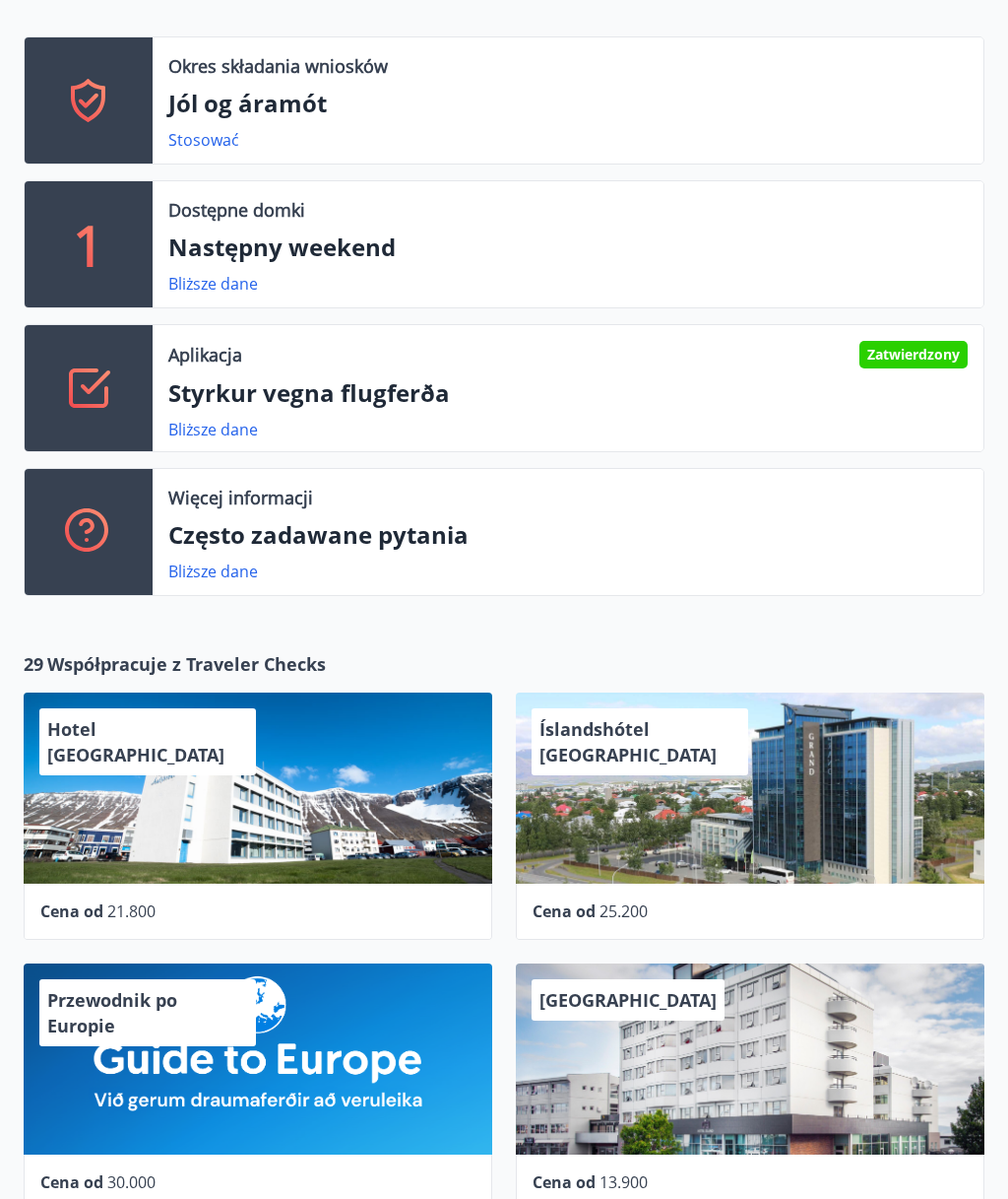
click at [455, 398] on p "Styrkur vegna flugferða" at bounding box center [568, 393] width 800 height 33
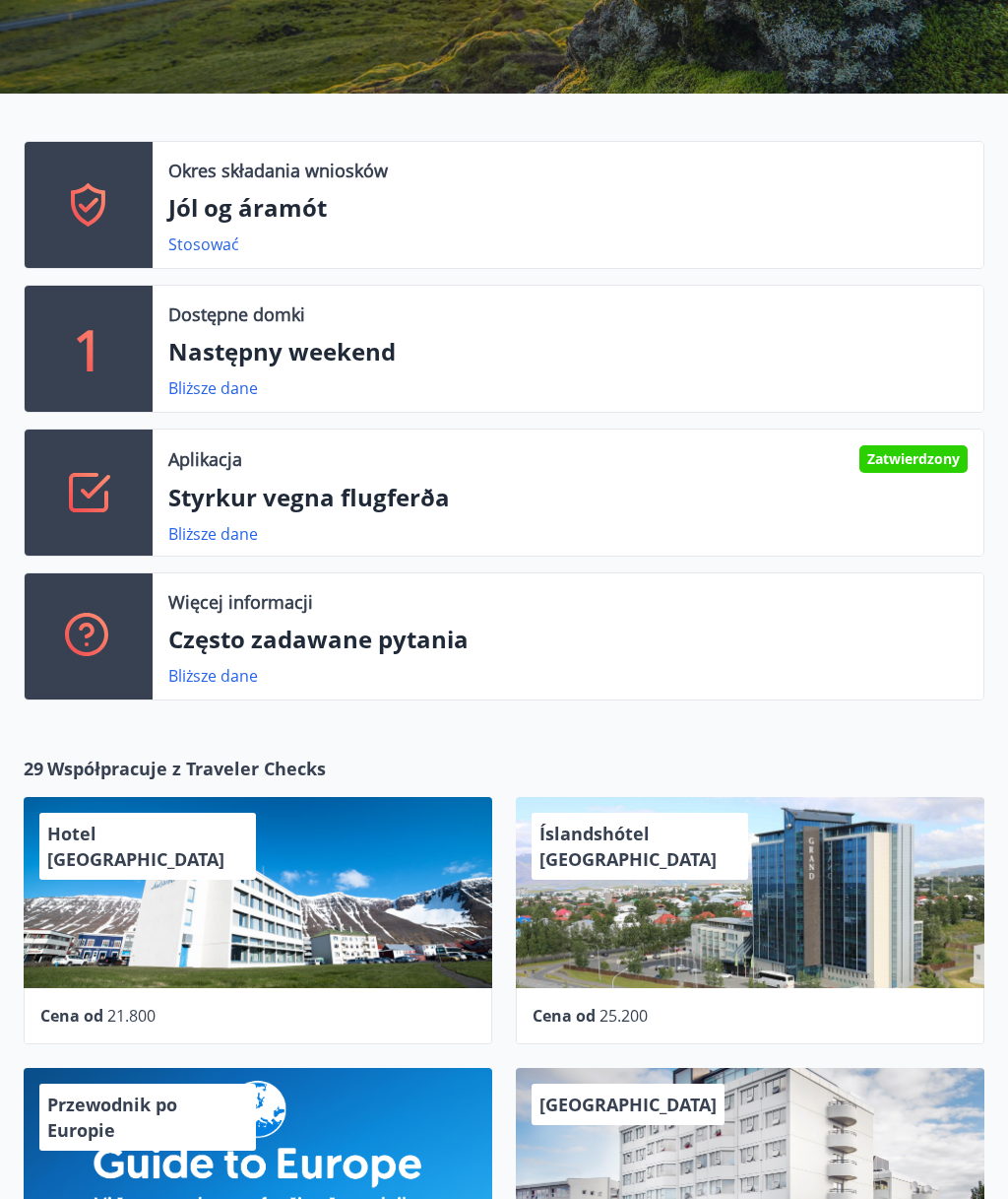
scroll to position [252, 0]
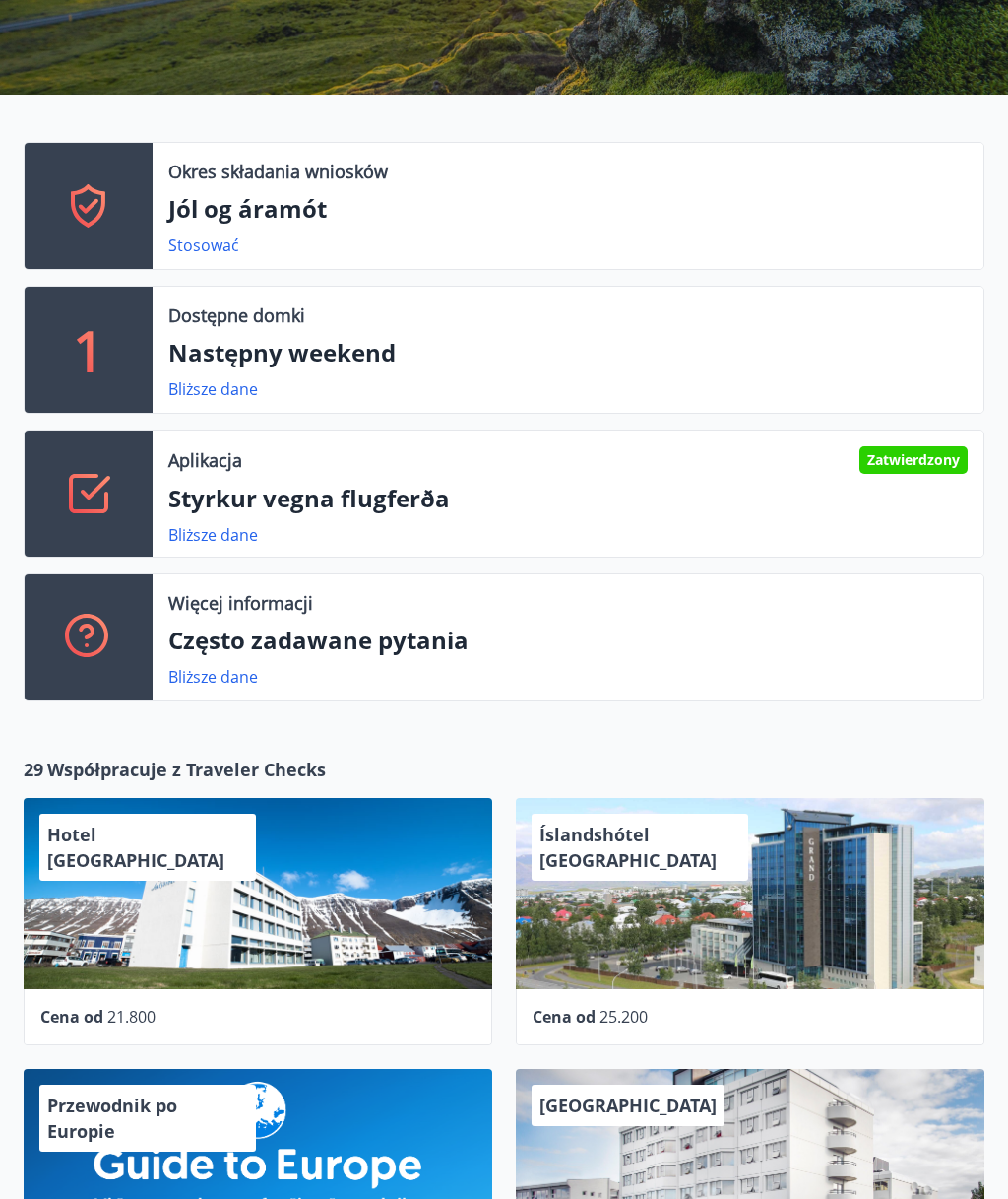
click at [314, 184] on div "Okres składania wniosków Jól og áramót Stosować" at bounding box center [568, 207] width 831 height 126
click at [224, 211] on font "Jól og áramót" at bounding box center [247, 209] width 159 height 32
click at [193, 254] on font "Stosować" at bounding box center [203, 245] width 71 height 22
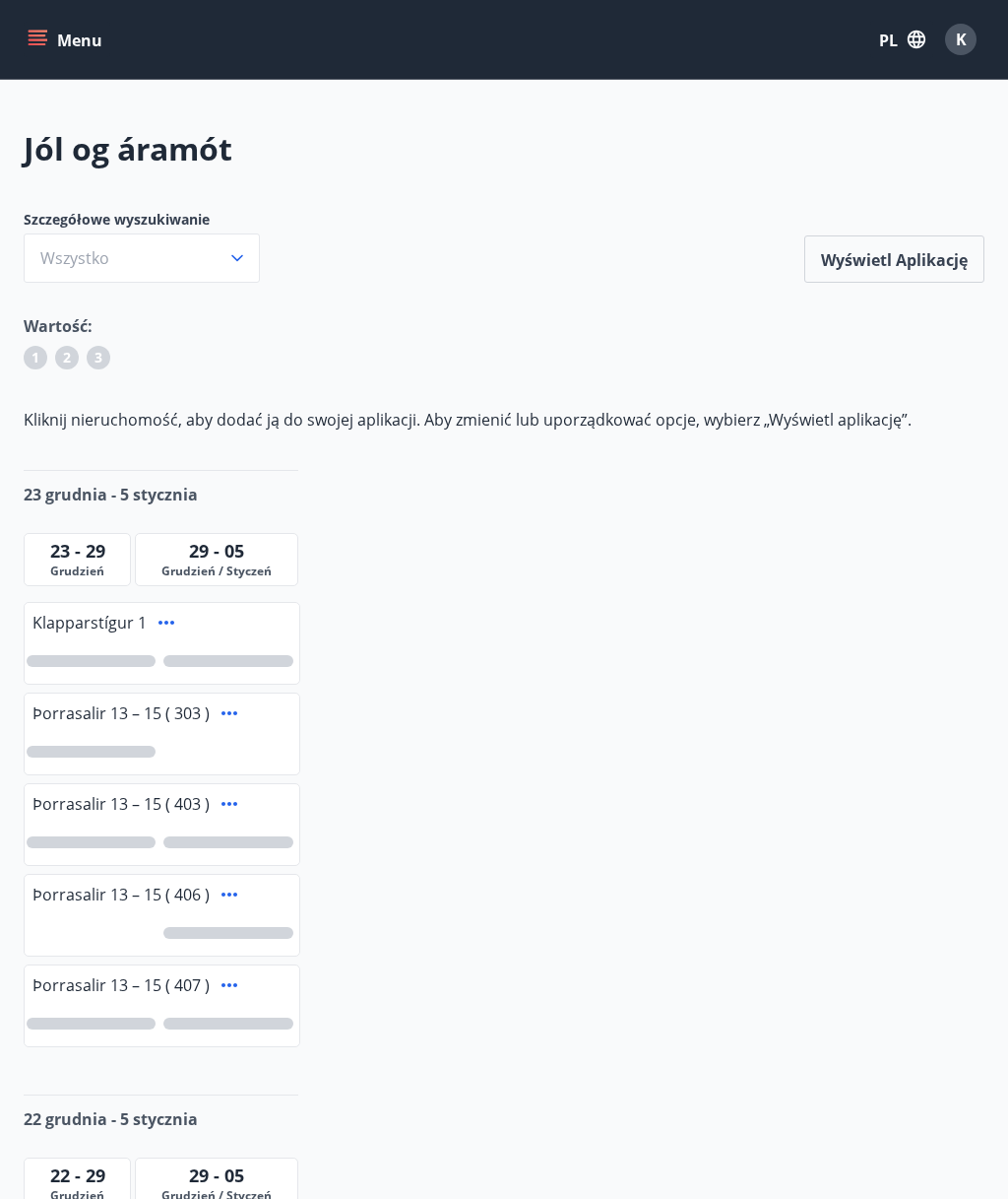
click at [51, 56] on button "Menu" at bounding box center [67, 39] width 87 height 35
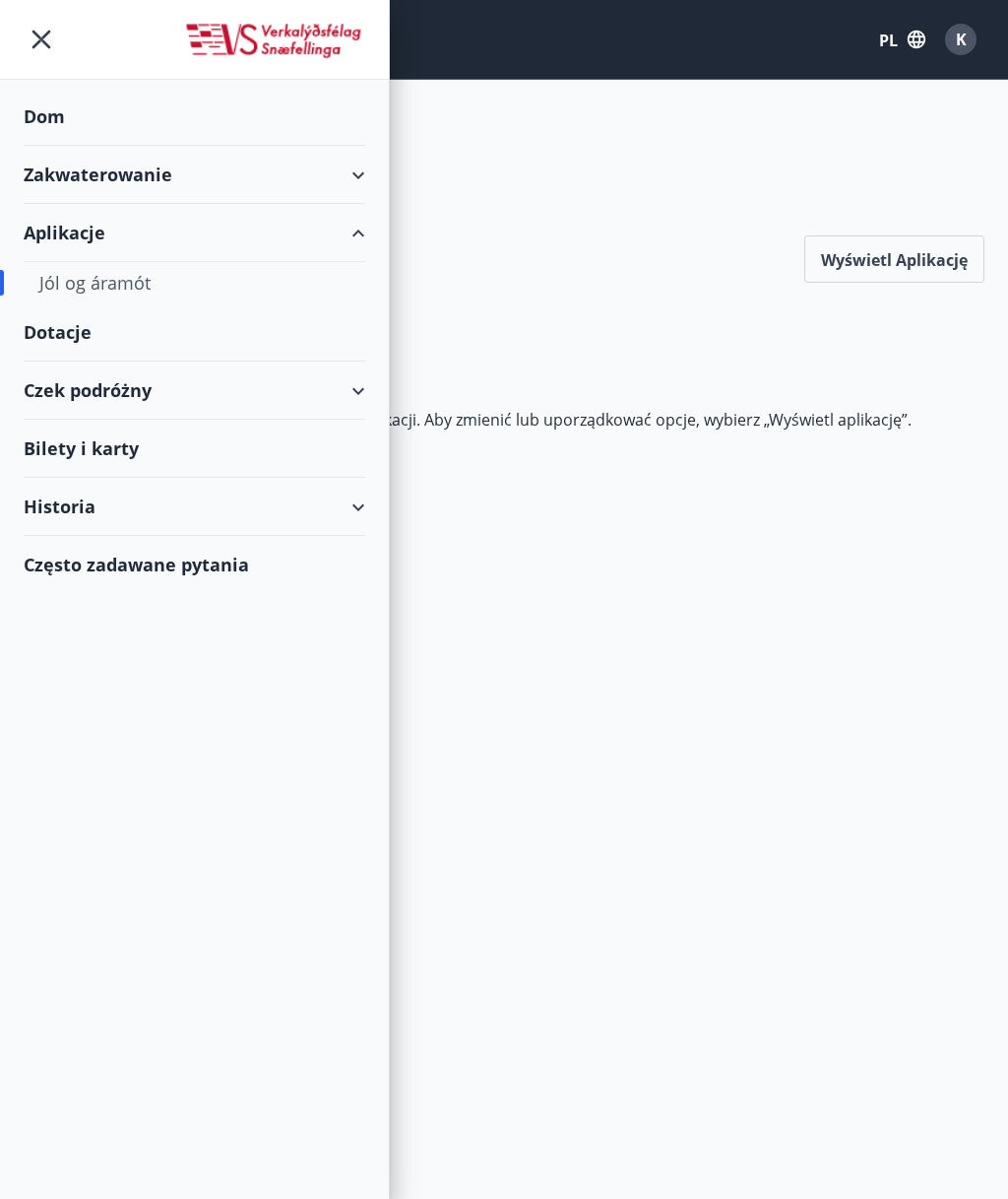
click at [352, 454] on div "Bilety i karty" at bounding box center [195, 449] width 342 height 58
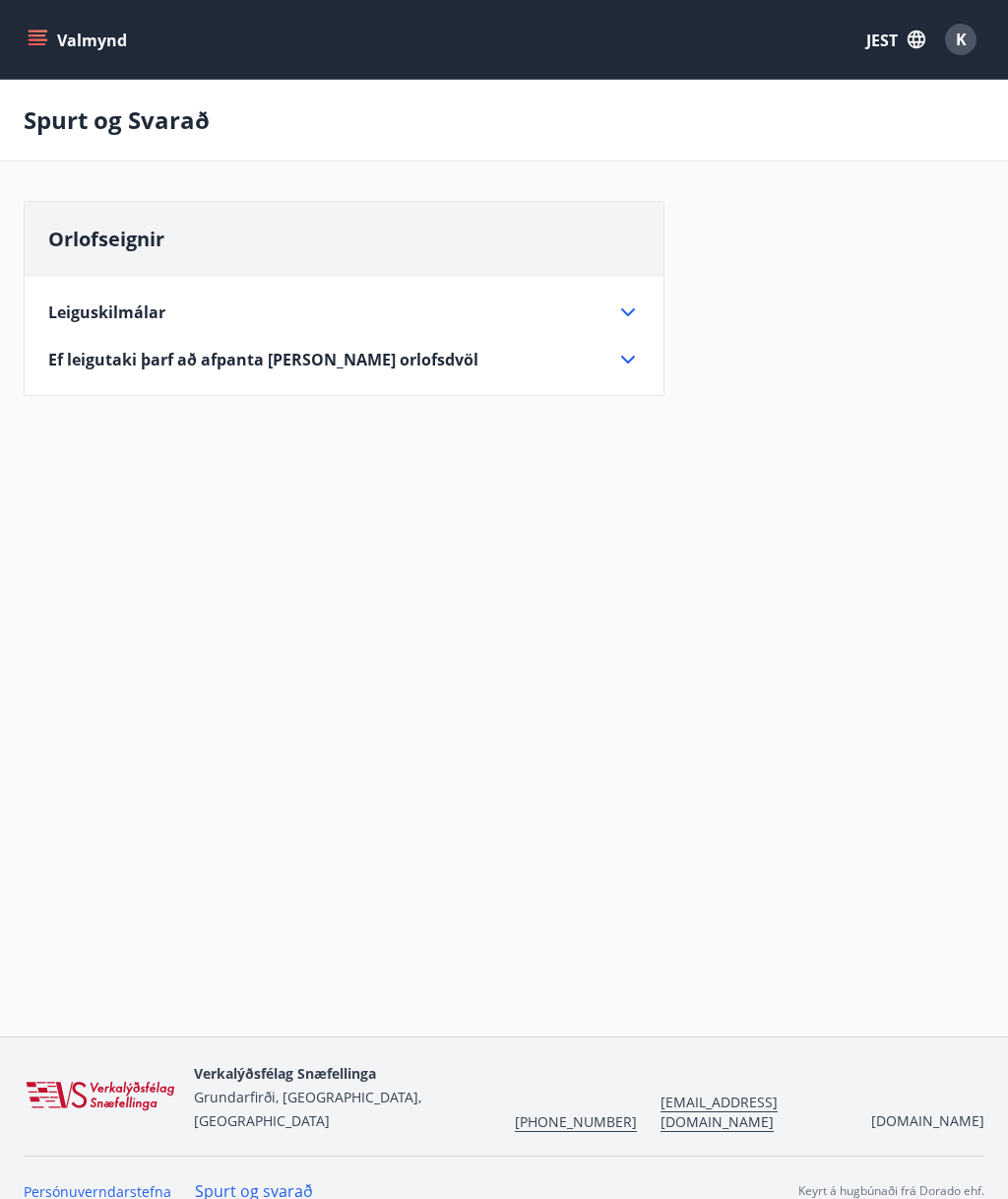
click at [909, 36] on icon "button" at bounding box center [917, 40] width 18 height 18
click at [687, 121] on div "angielski" at bounding box center [732, 126] width 205 height 24
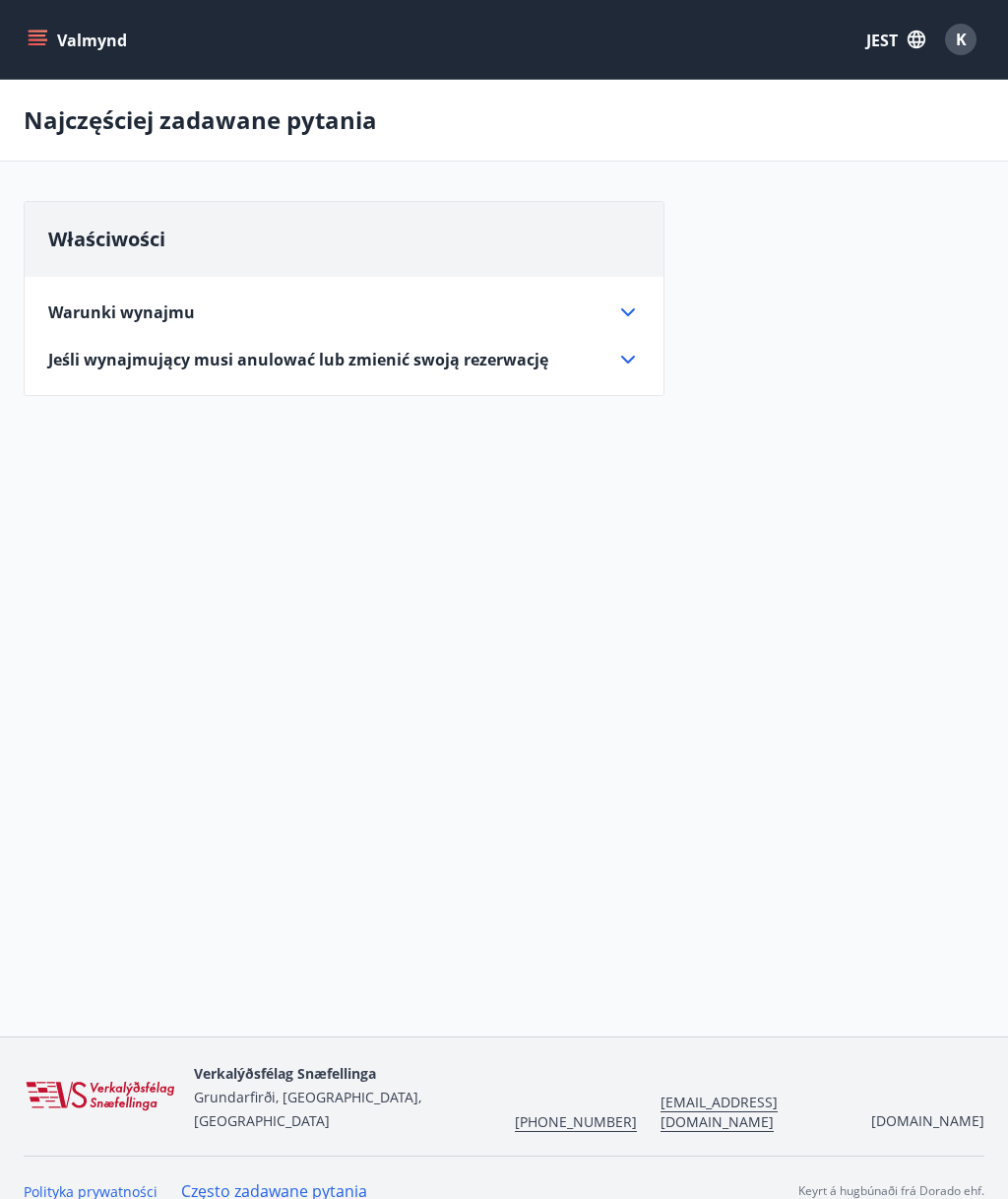
click at [25, 40] on button "Valmynd" at bounding box center [79, 39] width 111 height 35
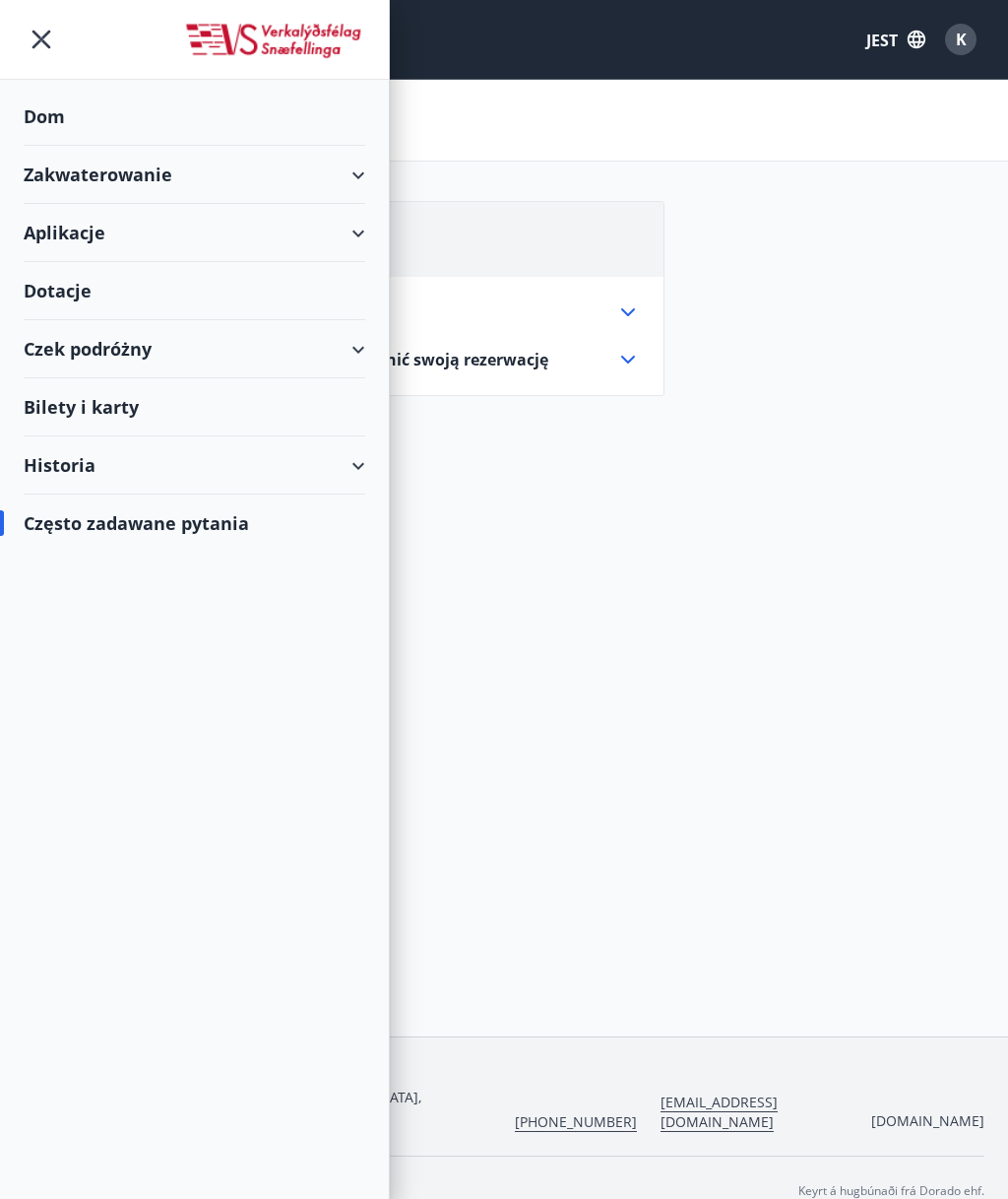
click at [357, 475] on div "Historia" at bounding box center [195, 465] width 342 height 58
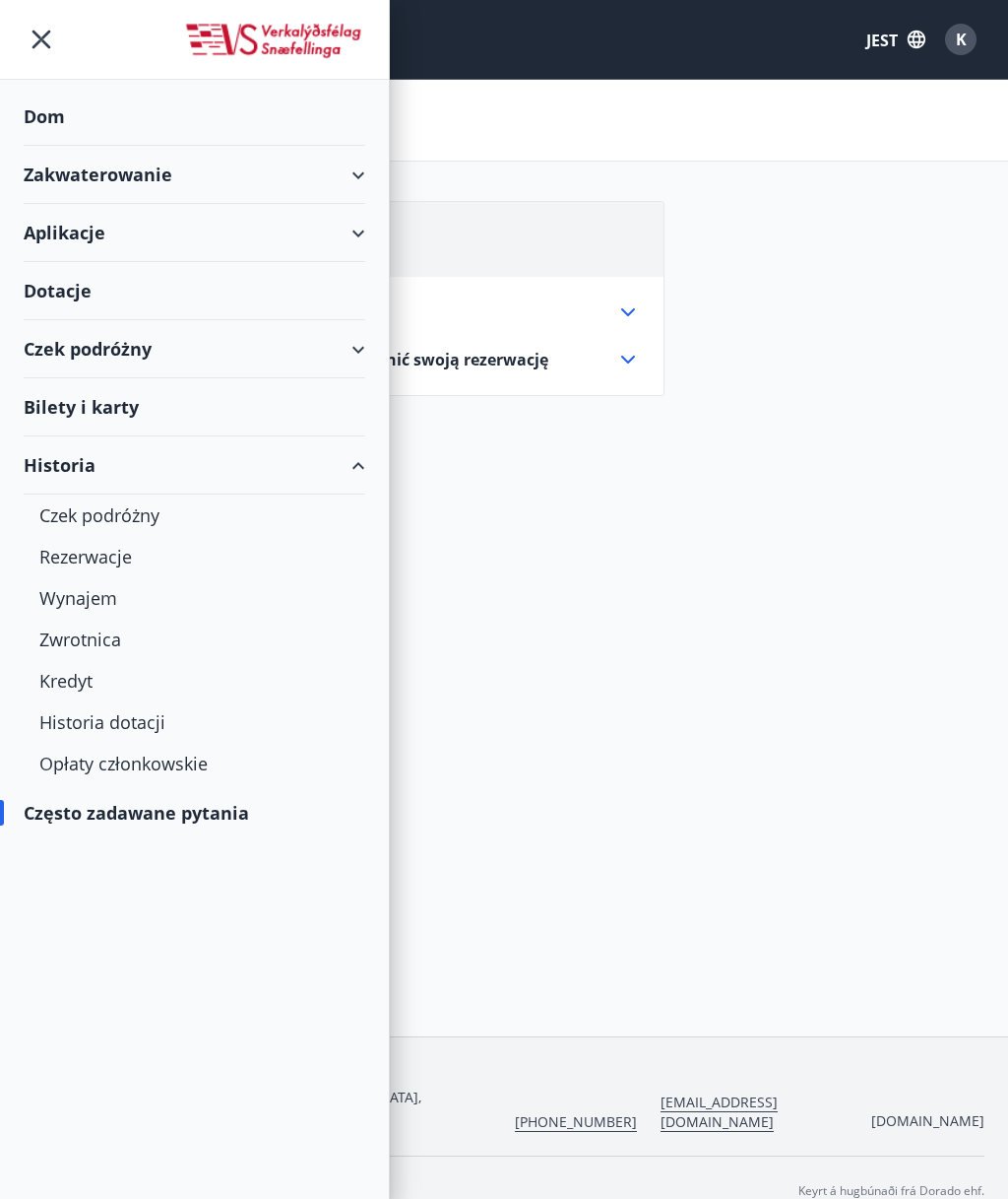
click at [157, 720] on font "Historia dotacji" at bounding box center [102, 722] width 126 height 24
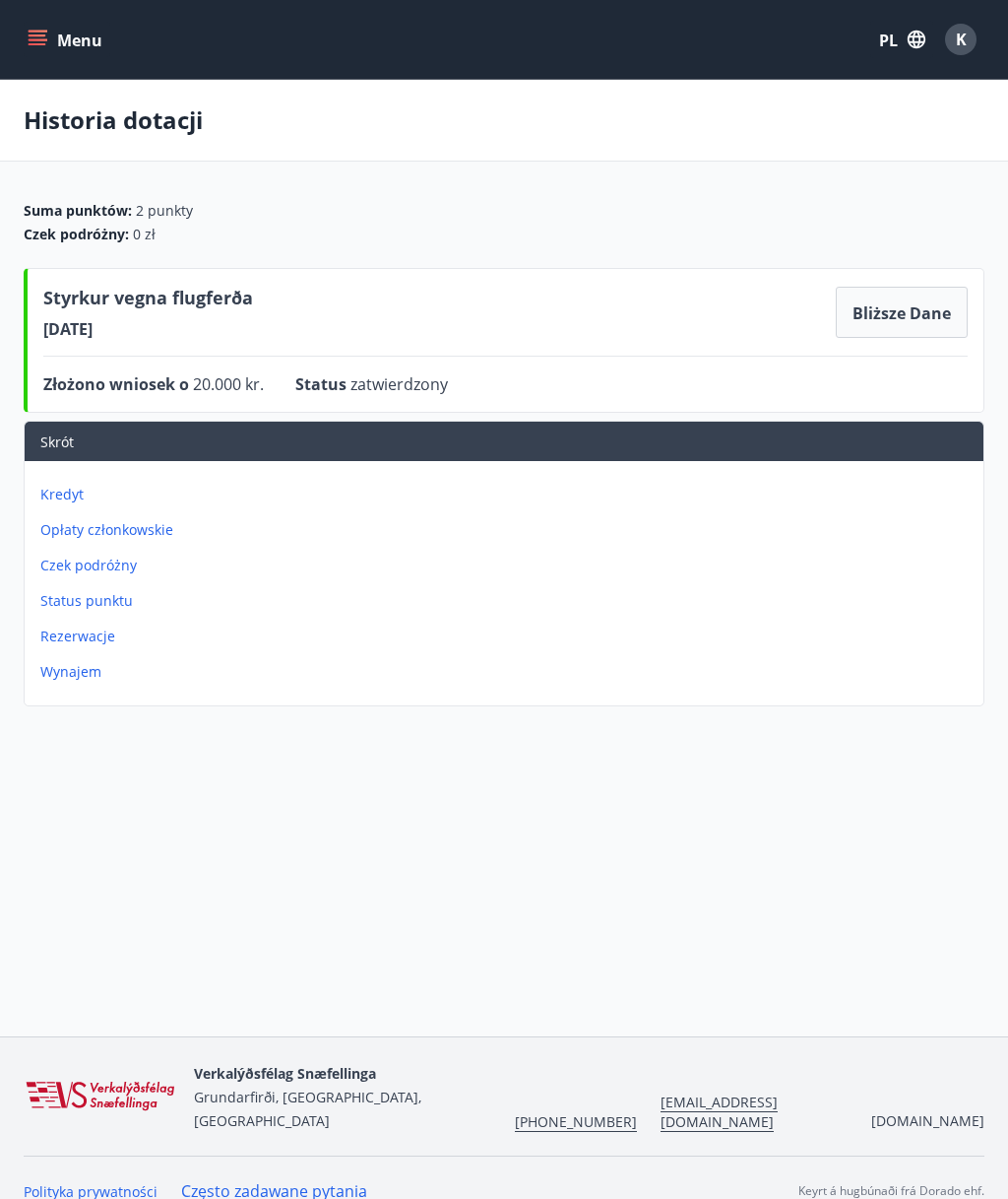
click at [933, 308] on font "Bliższe dane" at bounding box center [902, 313] width 98 height 22
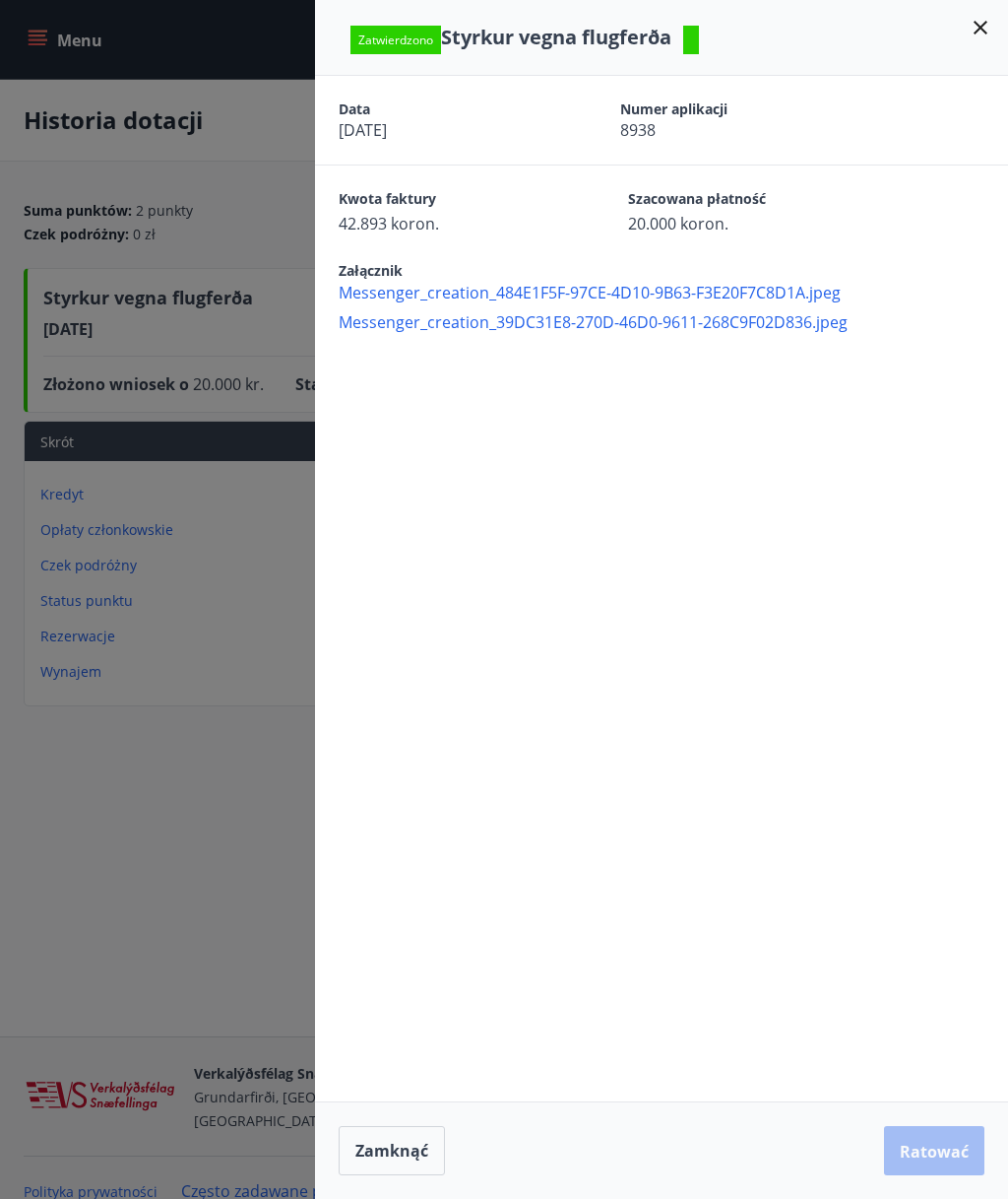
click at [221, 744] on div at bounding box center [504, 599] width 1008 height 1199
